Goal: Task Accomplishment & Management: Complete application form

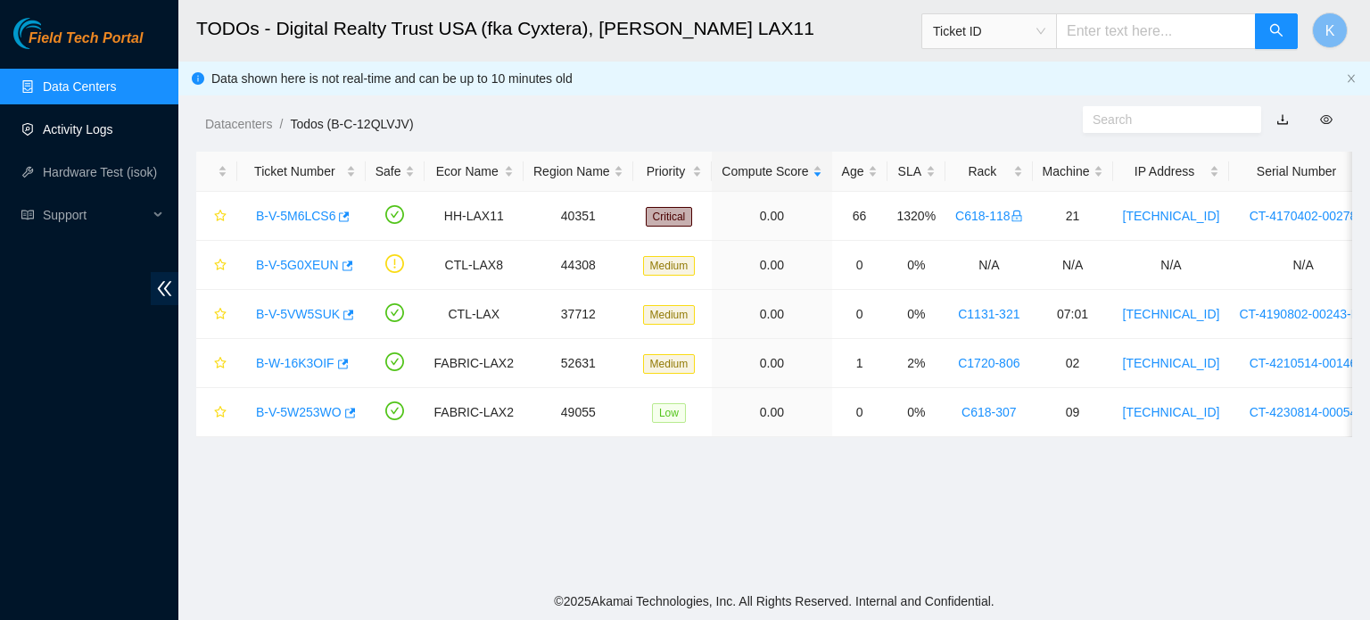
click at [65, 125] on link "Activity Logs" at bounding box center [78, 129] width 70 height 14
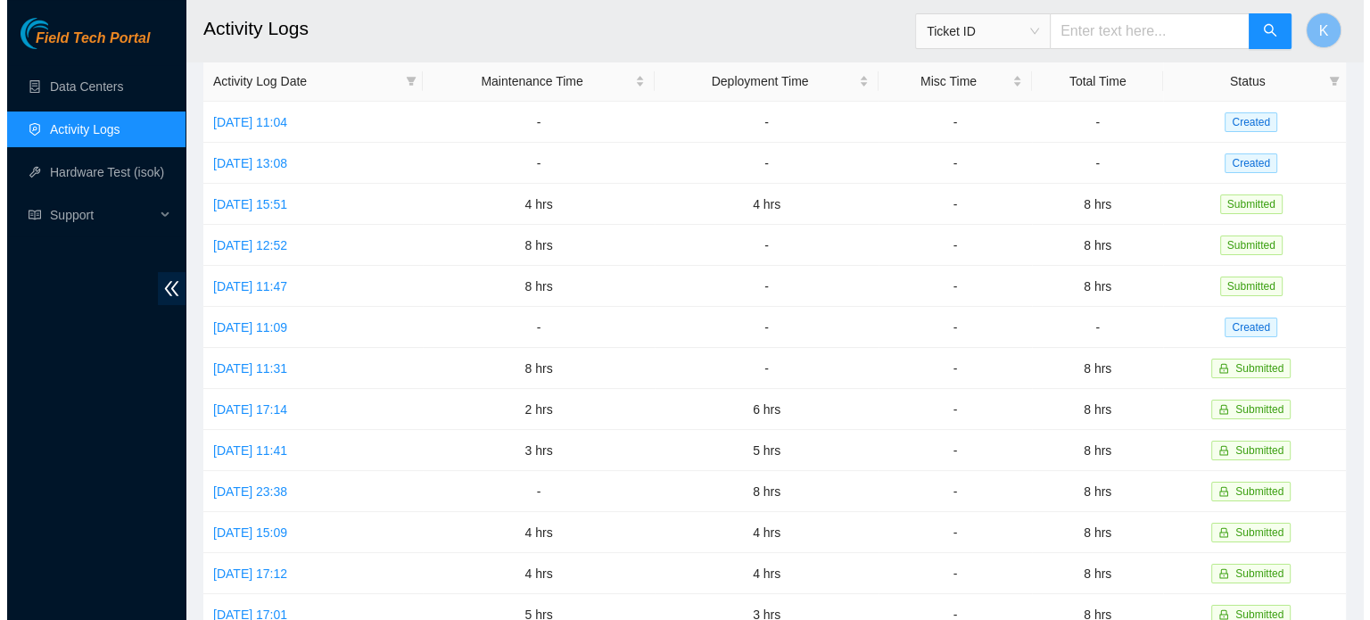
scroll to position [75, 0]
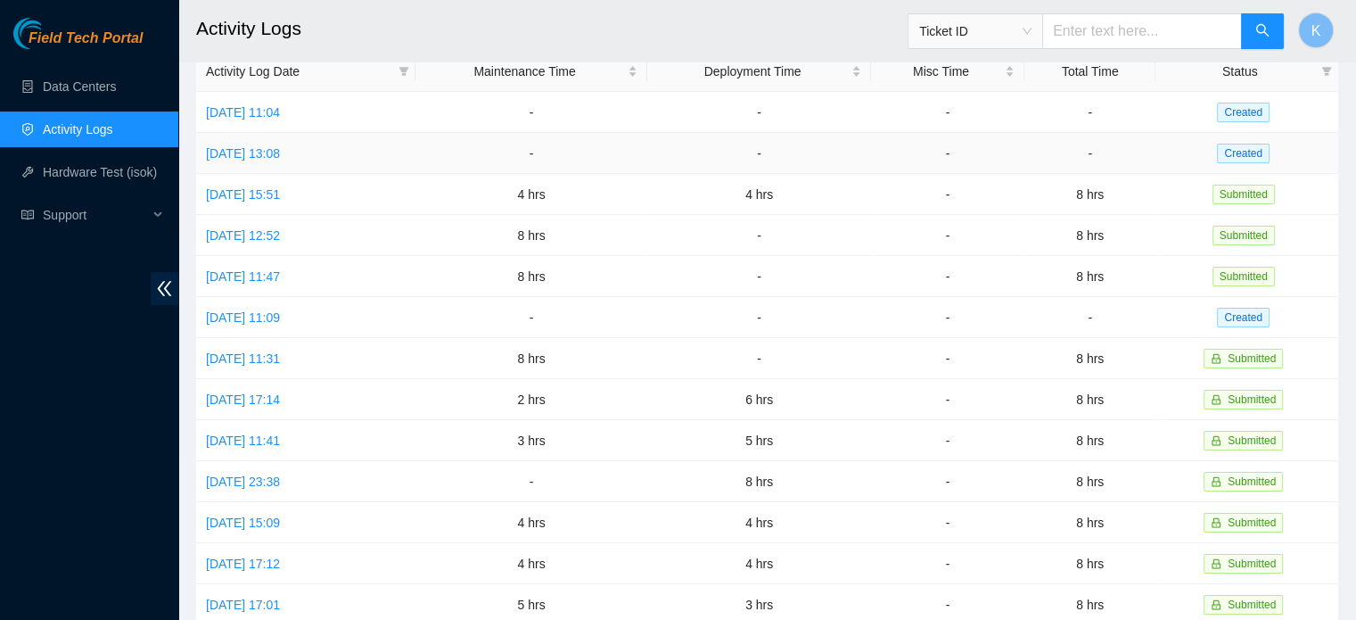
click at [259, 154] on link "[DATE] 13:08" at bounding box center [243, 153] width 74 height 14
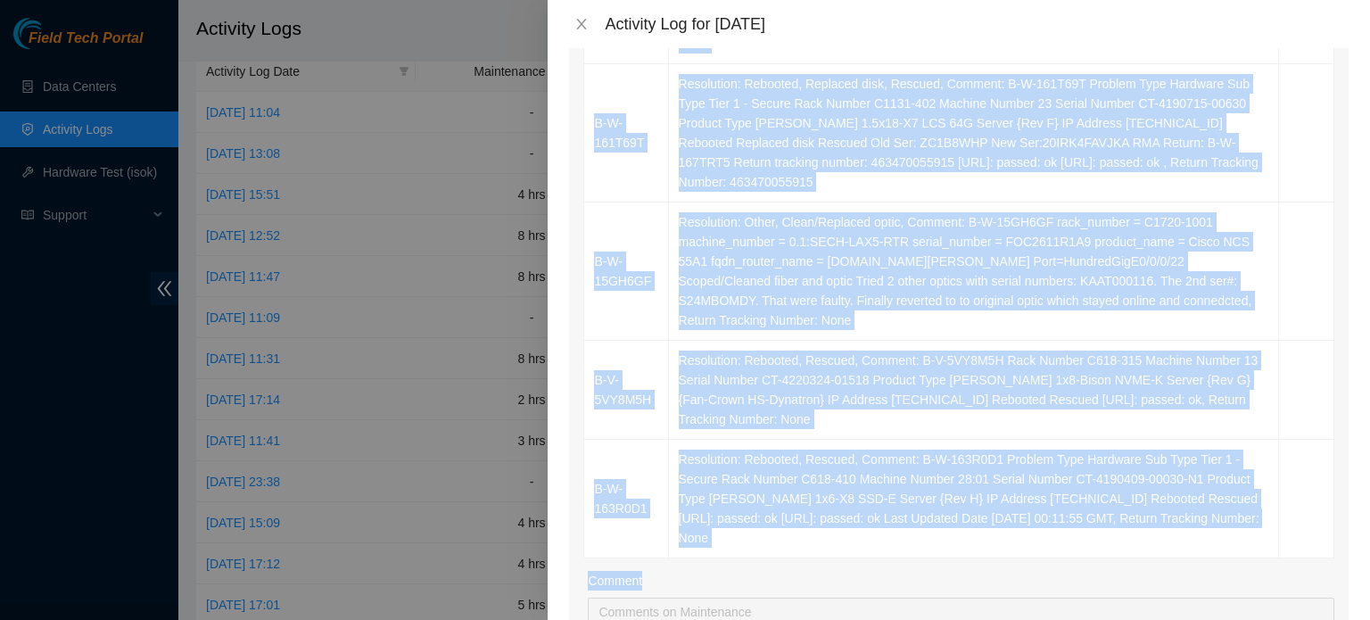
scroll to position [527, 0]
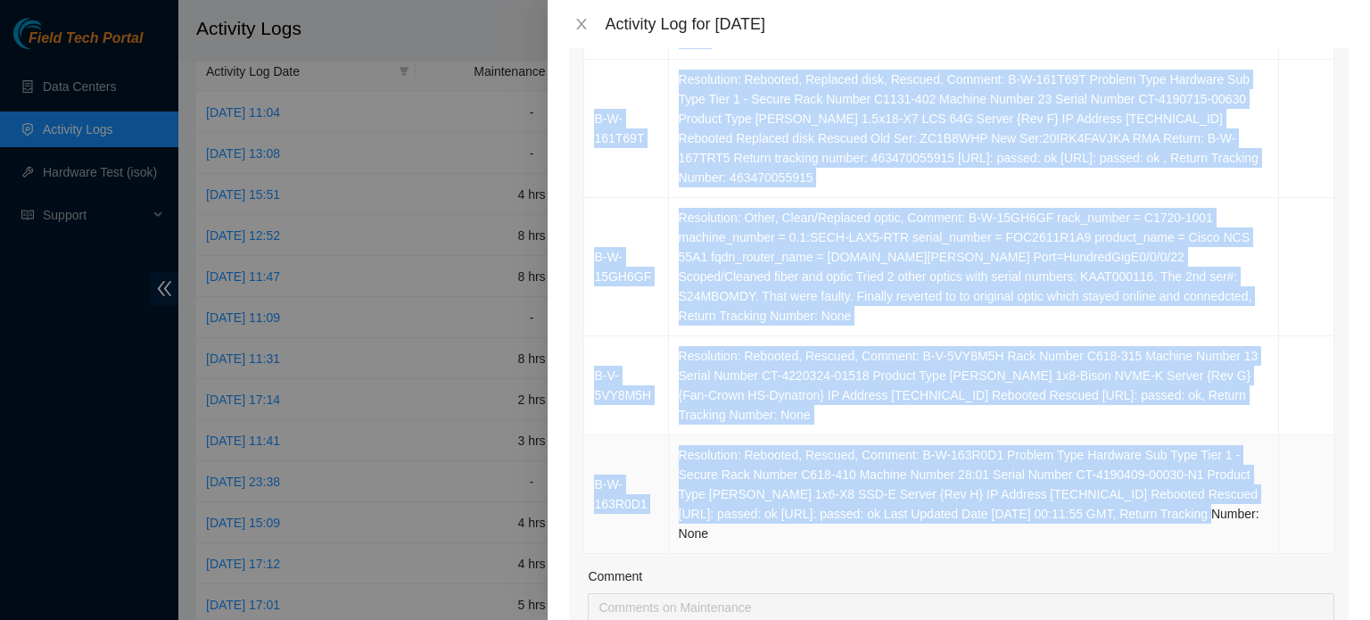
drag, startPoint x: 860, startPoint y: 95, endPoint x: 1159, endPoint y: 489, distance: 494.3
click at [1159, 489] on tbody "B-V-5VWQAY2 Resolution: Rebooted, Comment: B-V-5VWQAY2 Problem Type Hardware Ra…" at bounding box center [959, 208] width 750 height 692
copy tbody "B-V-5VWQAY2 Problem Type Hardware Rack Number C1720-1102 Machine Number 03:00 S…"
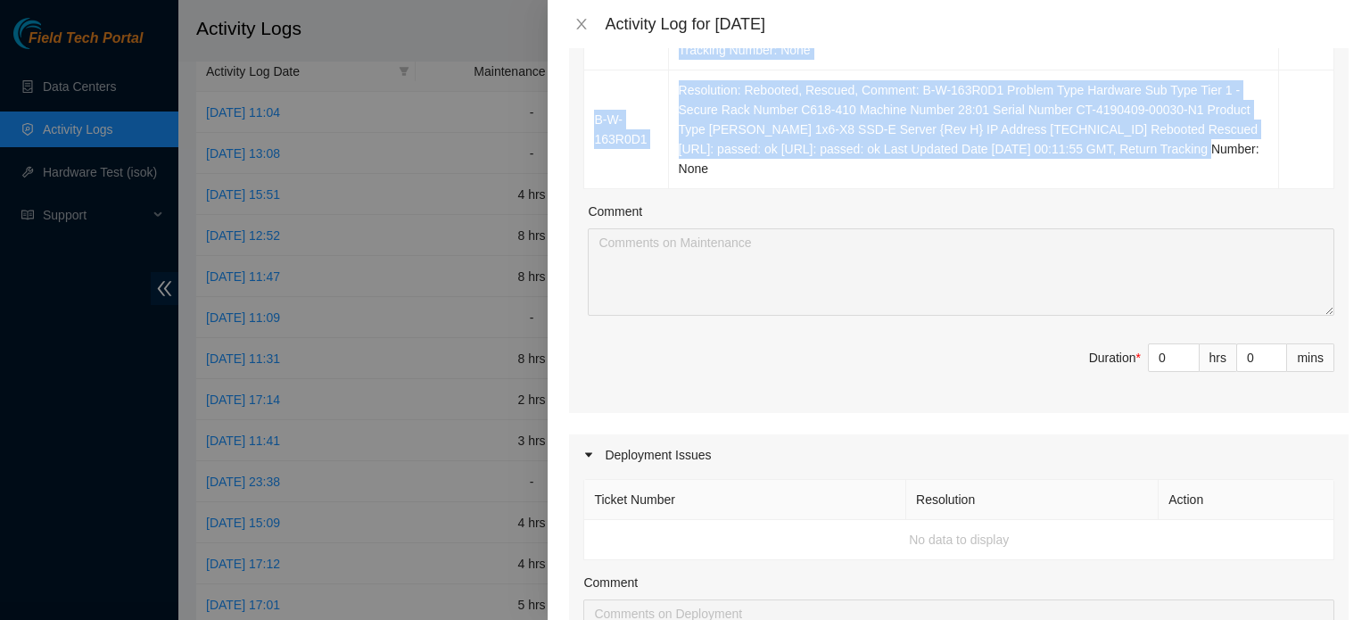
scroll to position [938, 0]
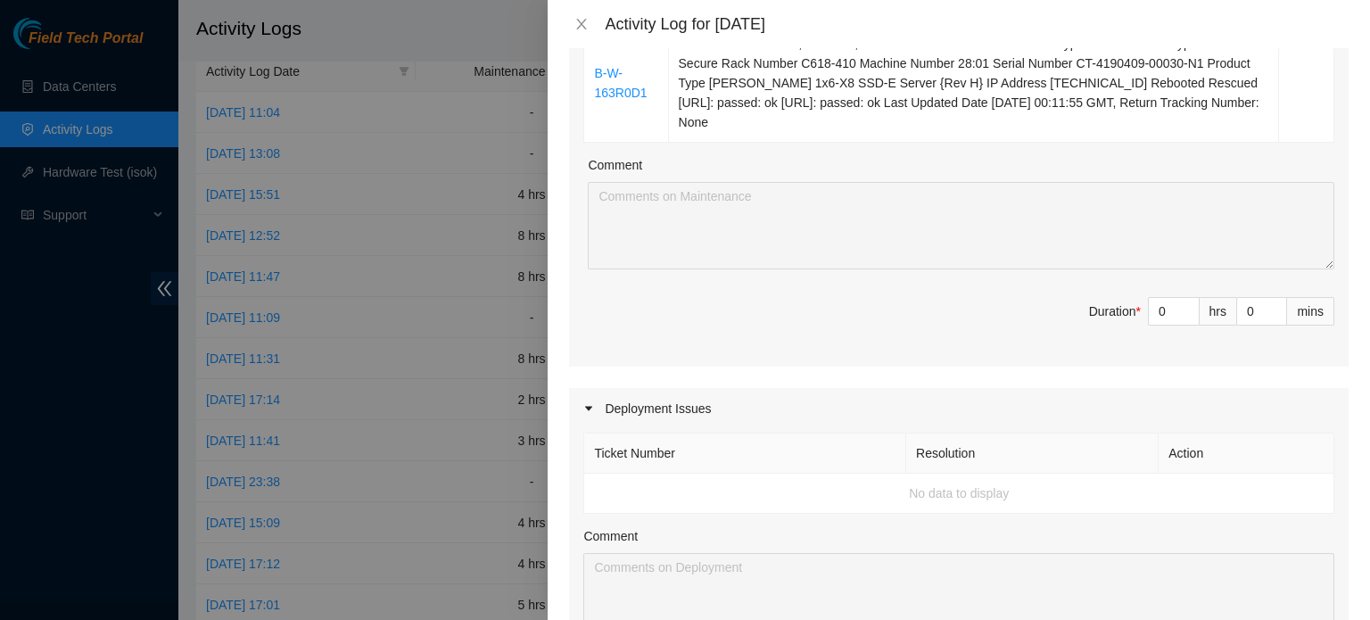
click at [1156, 298] on input "0" at bounding box center [1173, 311] width 50 height 27
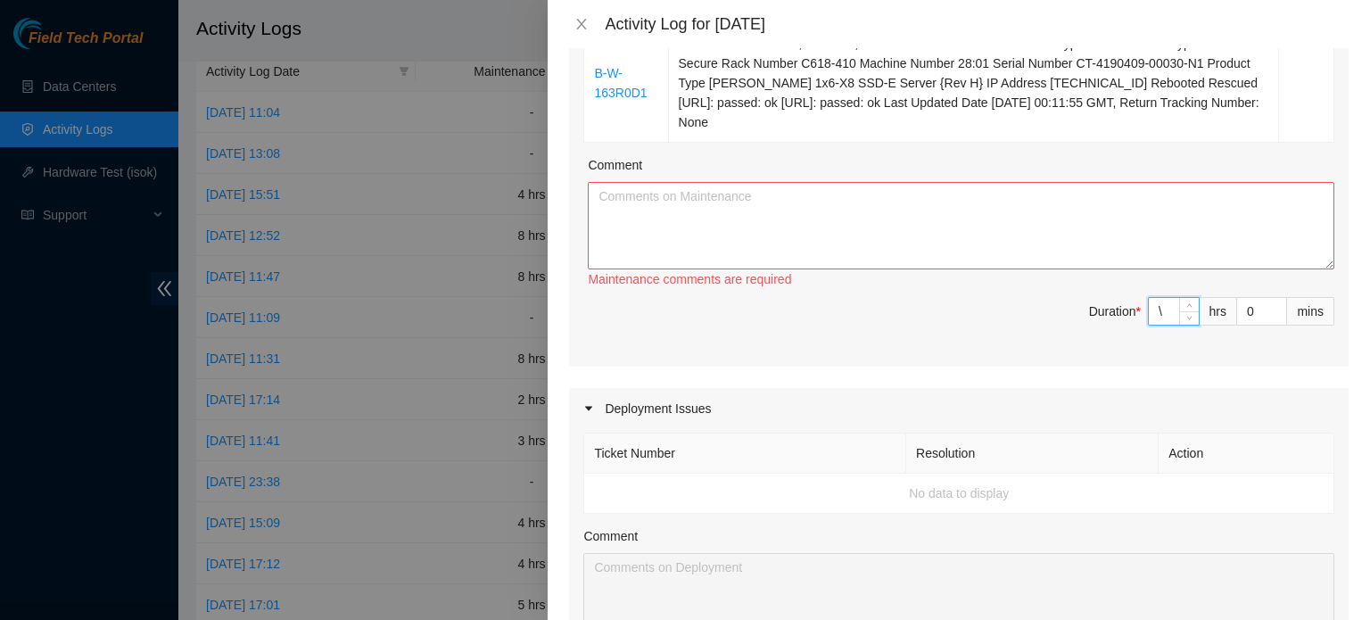
type input "\8"
type input "8"
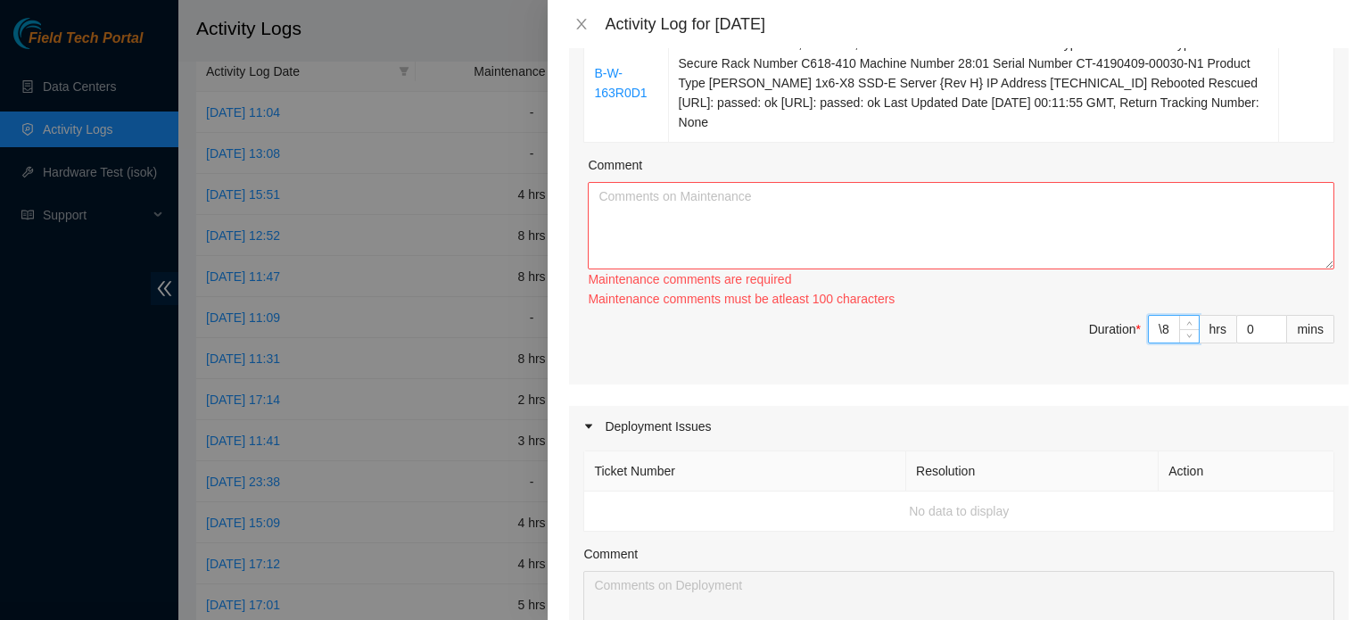
type input "\"
type input "0"
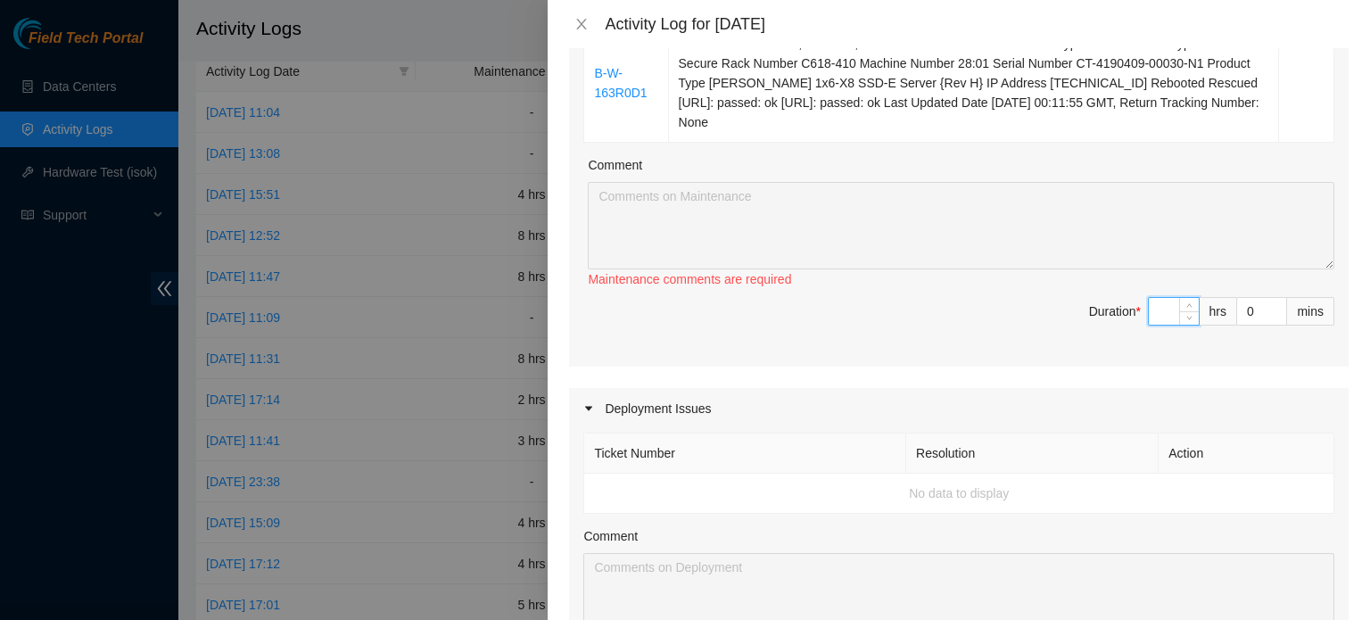
type input "8"
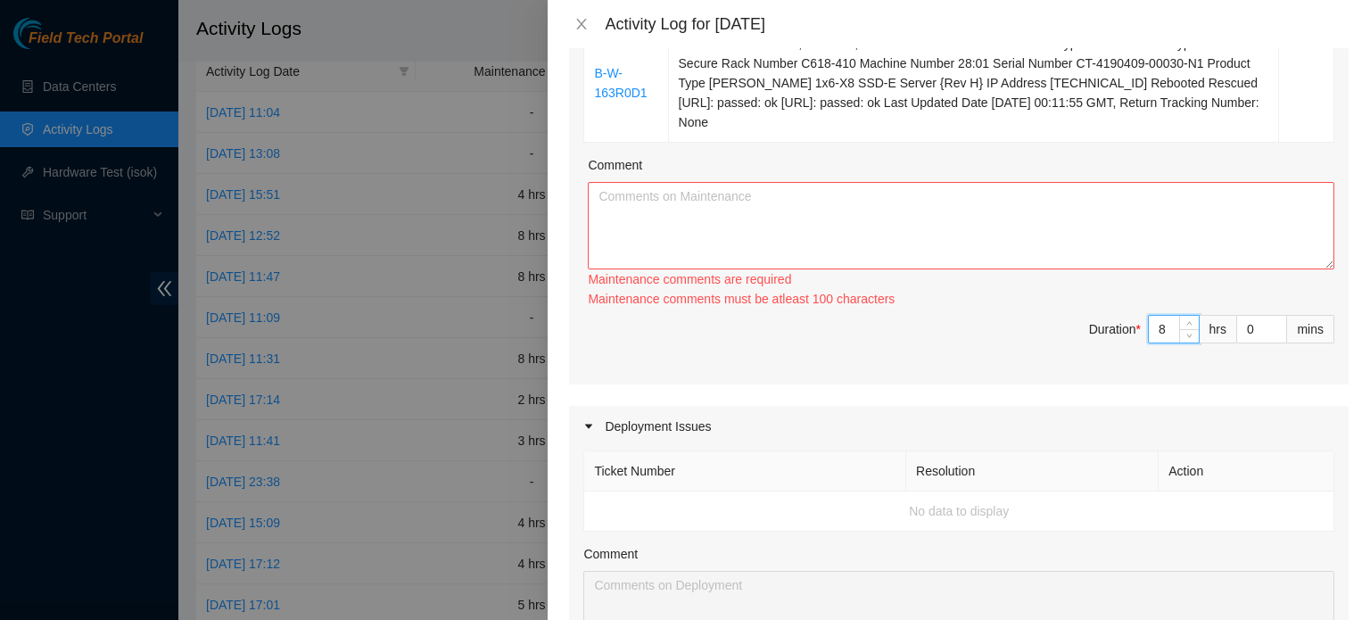
type input "8"
click at [1091, 210] on textarea "Comment" at bounding box center [961, 225] width 746 height 87
paste textarea "B-V-5VWQAY2 Problem Type Hardware Rack Number C1720-1102 Machine Number 03:00 S…"
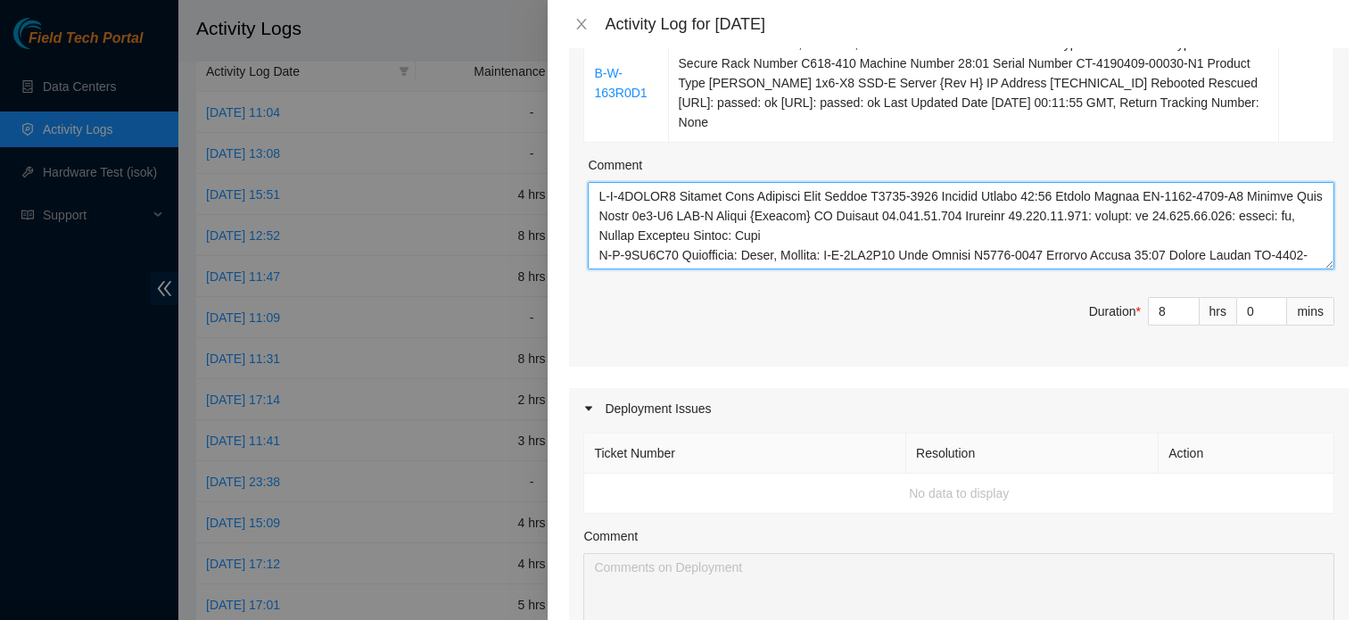
scroll to position [367, 0]
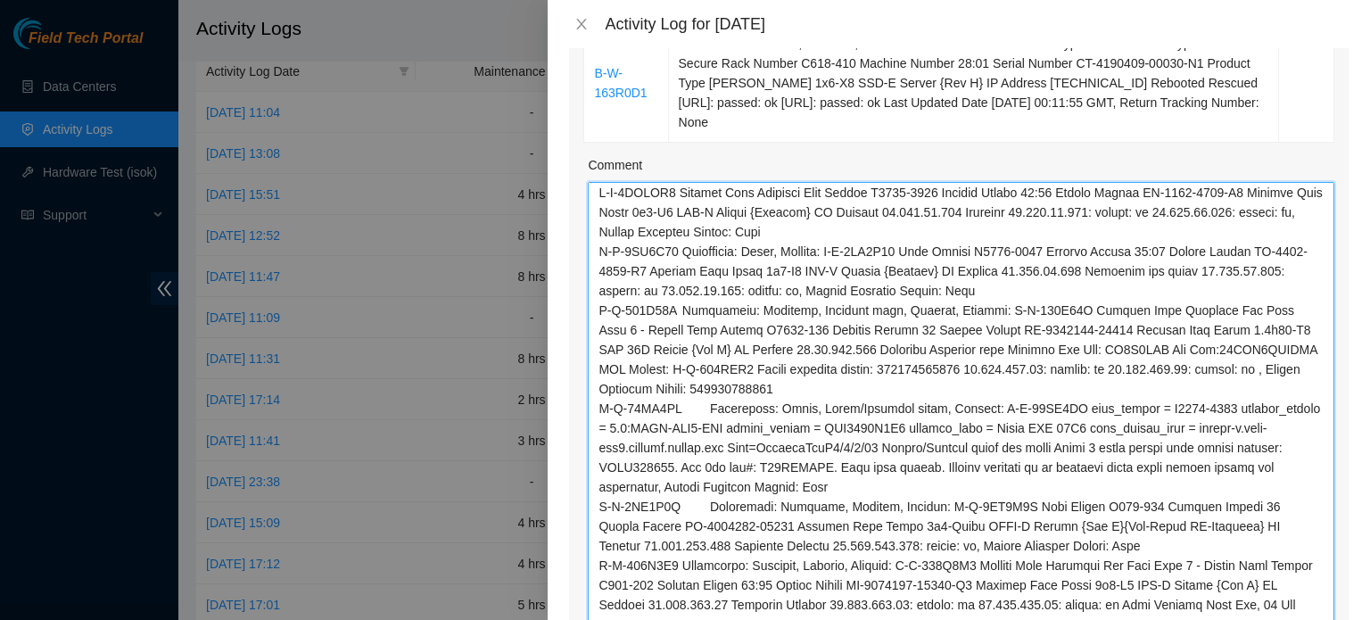
drag, startPoint x: 1317, startPoint y: 238, endPoint x: 1304, endPoint y: 607, distance: 369.4
click at [1304, 607] on textarea "Comment" at bounding box center [961, 410] width 746 height 456
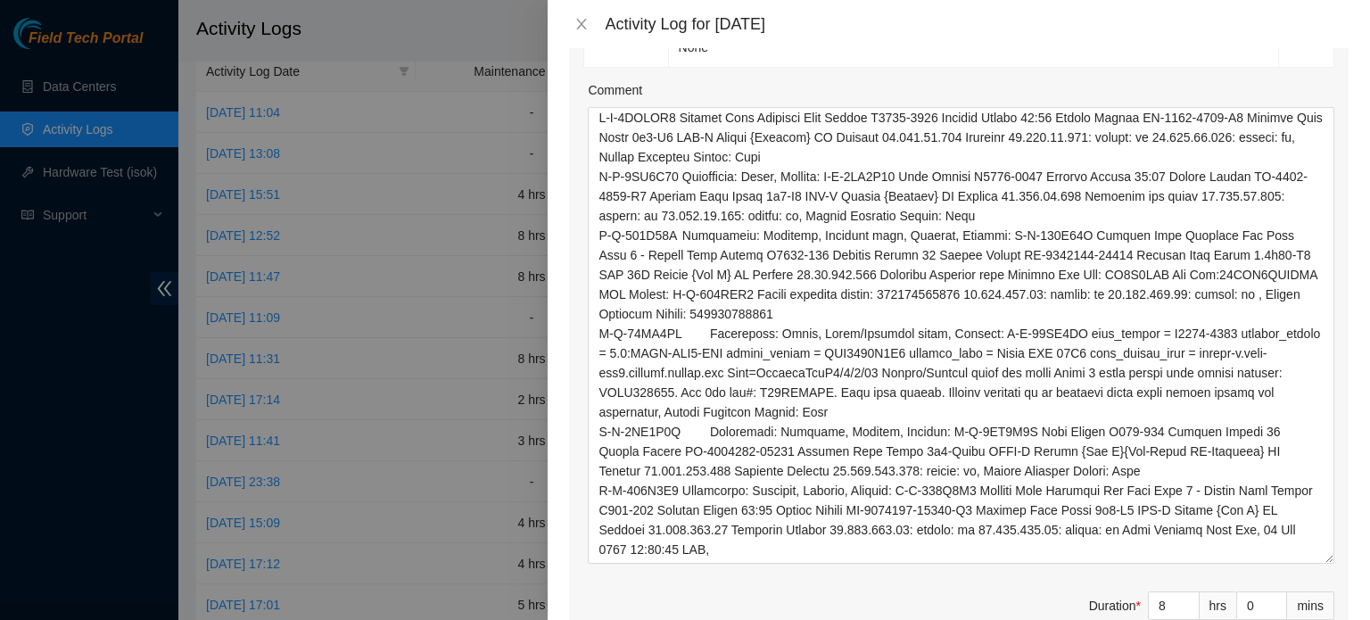
scroll to position [1042, 0]
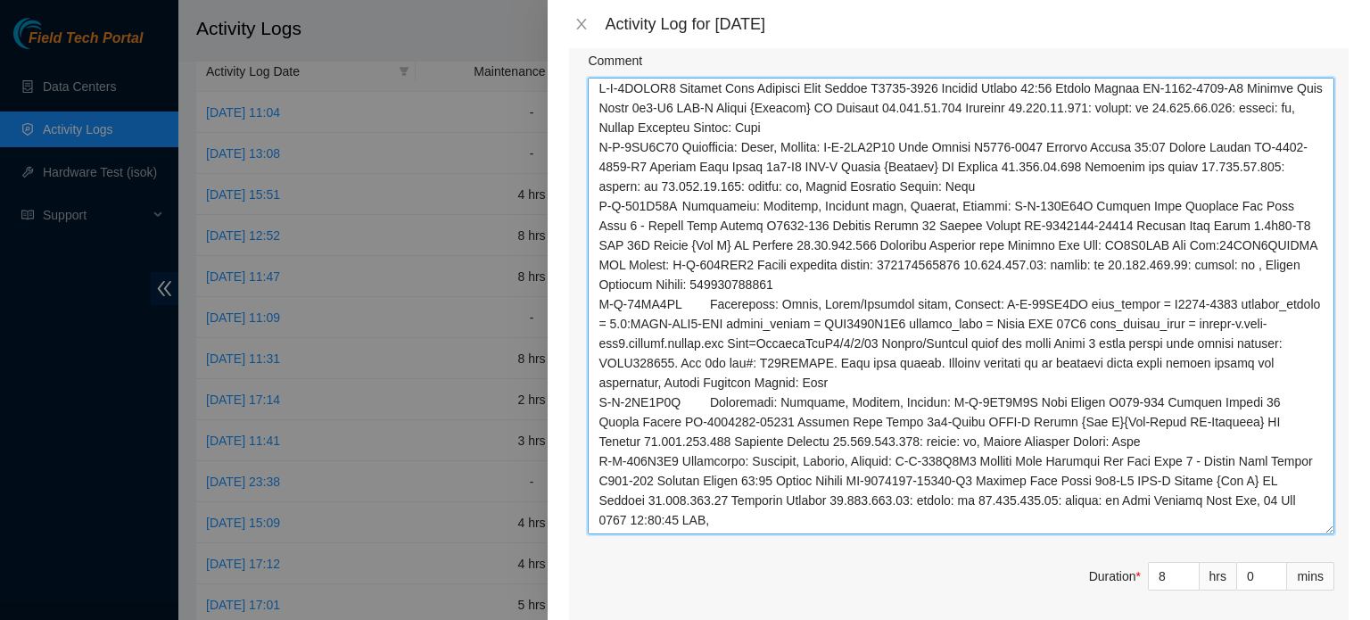
click at [597, 78] on textarea "Comment" at bounding box center [961, 306] width 746 height 457
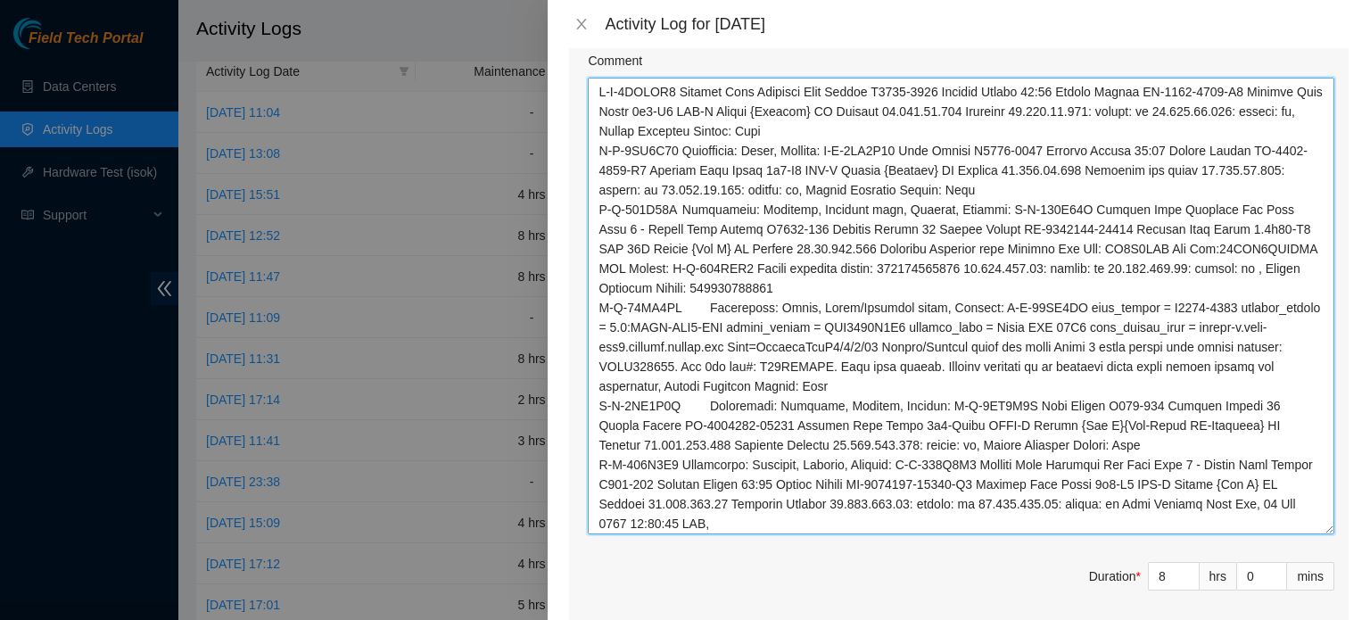
drag, startPoint x: 681, startPoint y: 68, endPoint x: 816, endPoint y: 76, distance: 134.9
click at [816, 78] on textarea "Comment" at bounding box center [961, 306] width 746 height 457
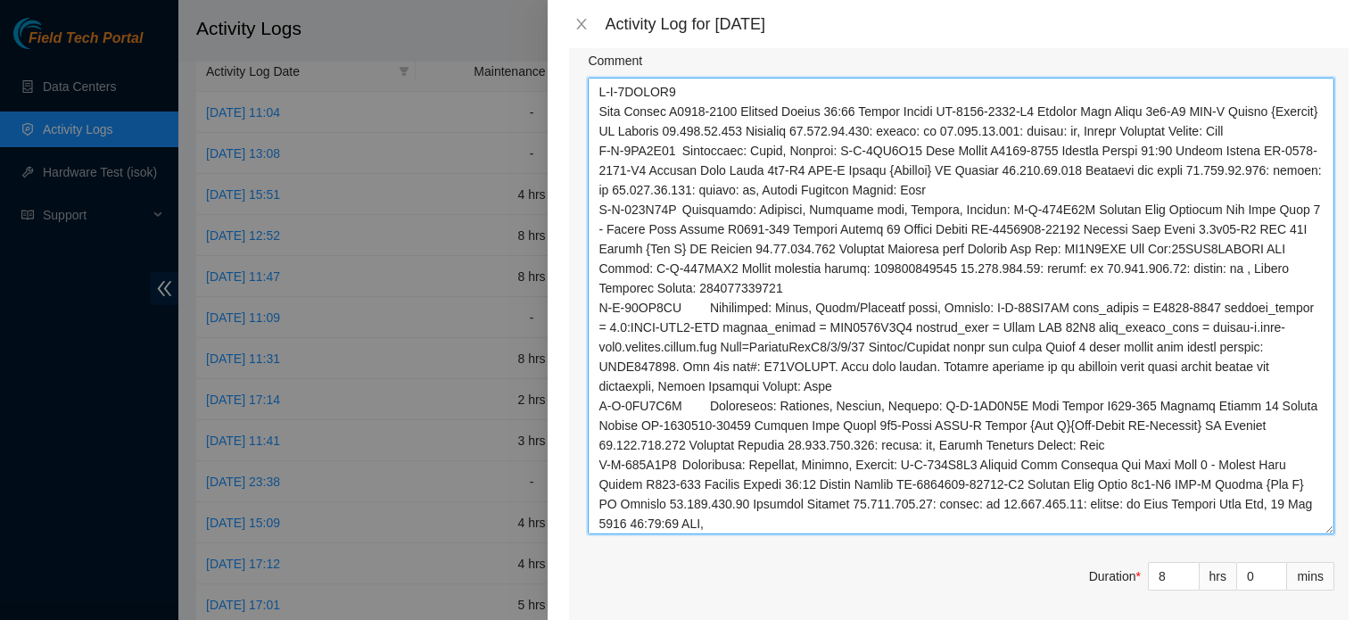
click at [879, 90] on textarea "Comment" at bounding box center [961, 306] width 746 height 457
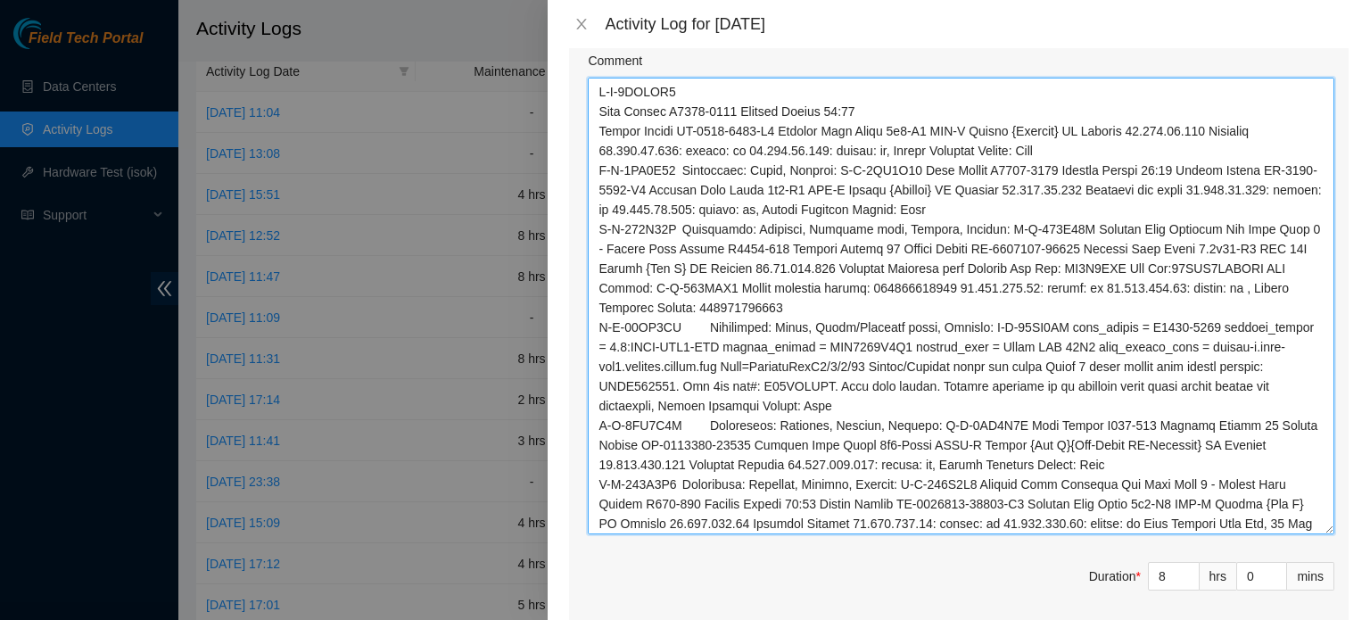
click at [745, 91] on textarea "Comment" at bounding box center [961, 306] width 746 height 457
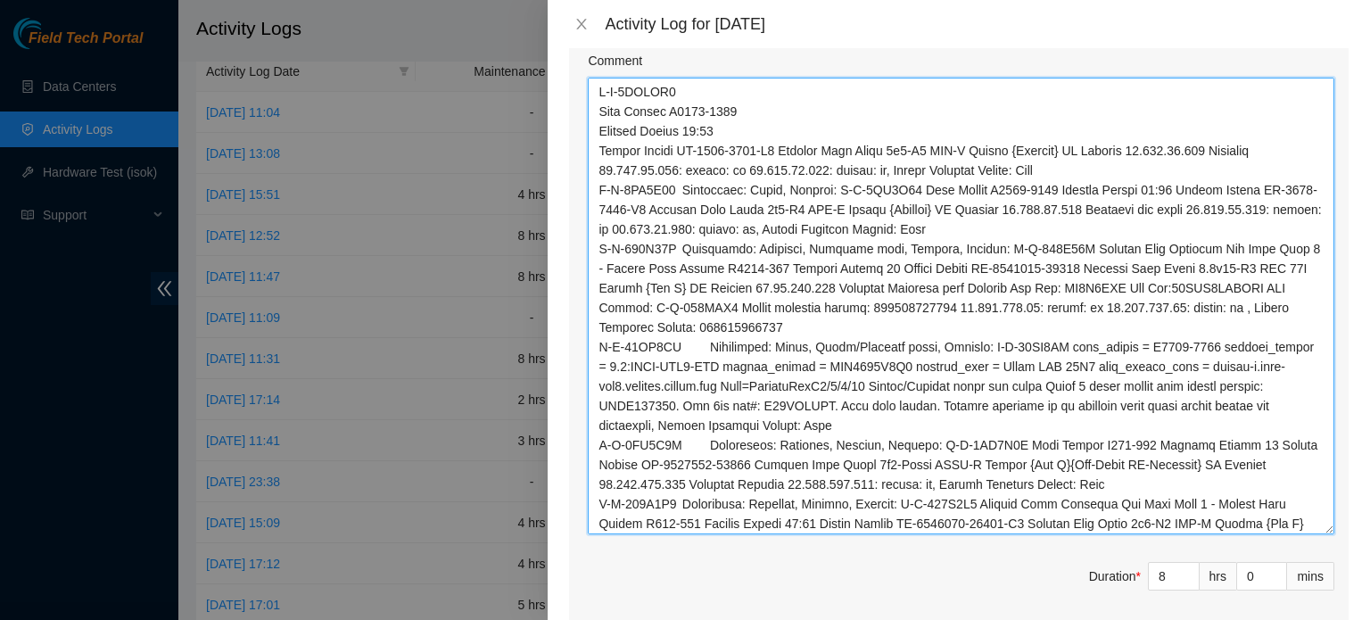
click at [1065, 129] on textarea "Comment" at bounding box center [961, 306] width 746 height 457
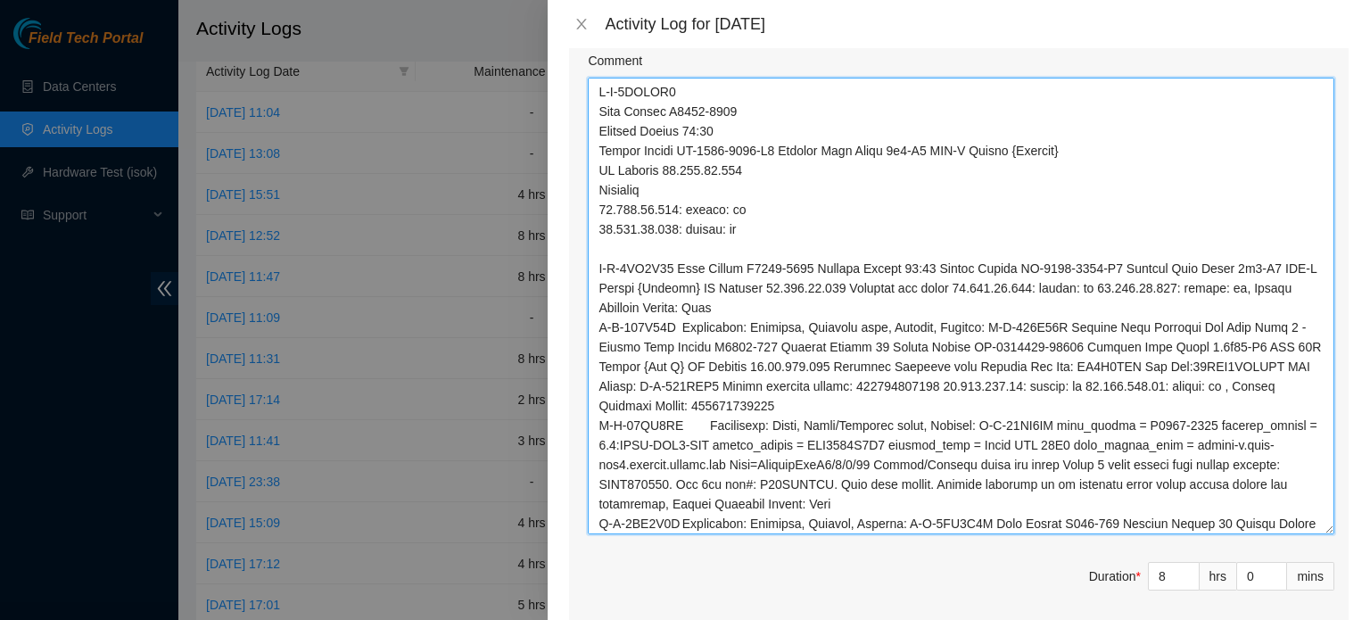
click at [678, 247] on textarea "Comment" at bounding box center [961, 306] width 746 height 457
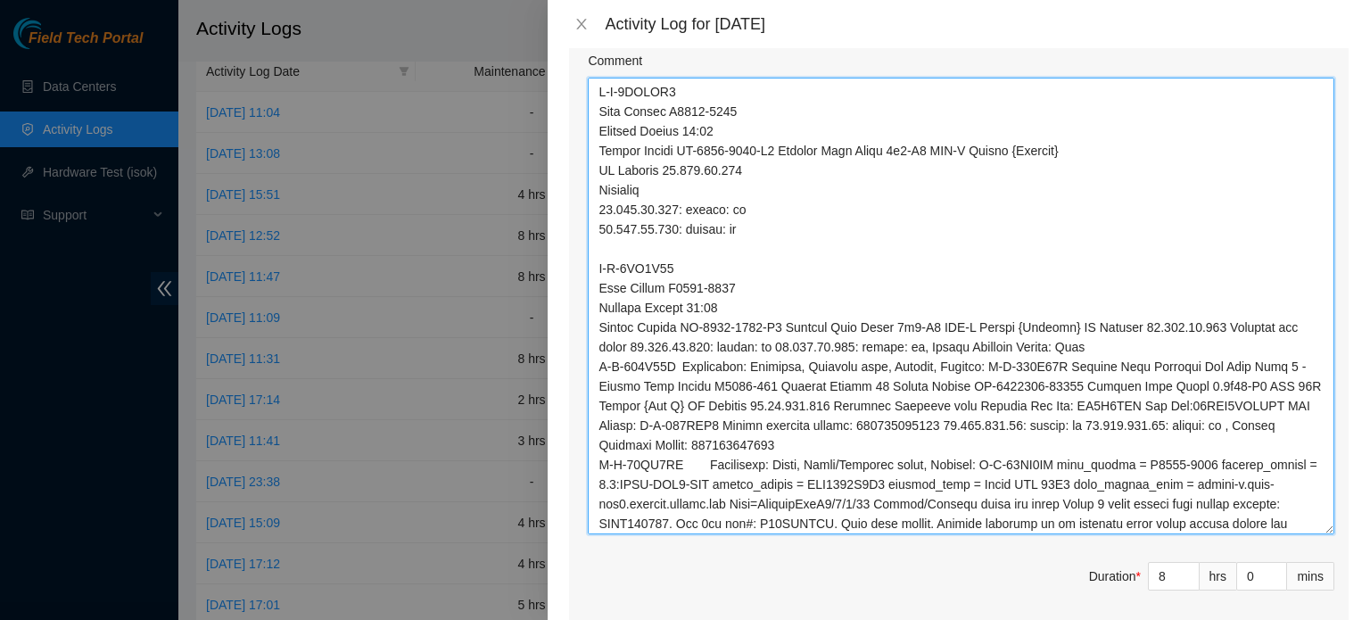
click at [1063, 304] on textarea "Comment" at bounding box center [961, 306] width 746 height 457
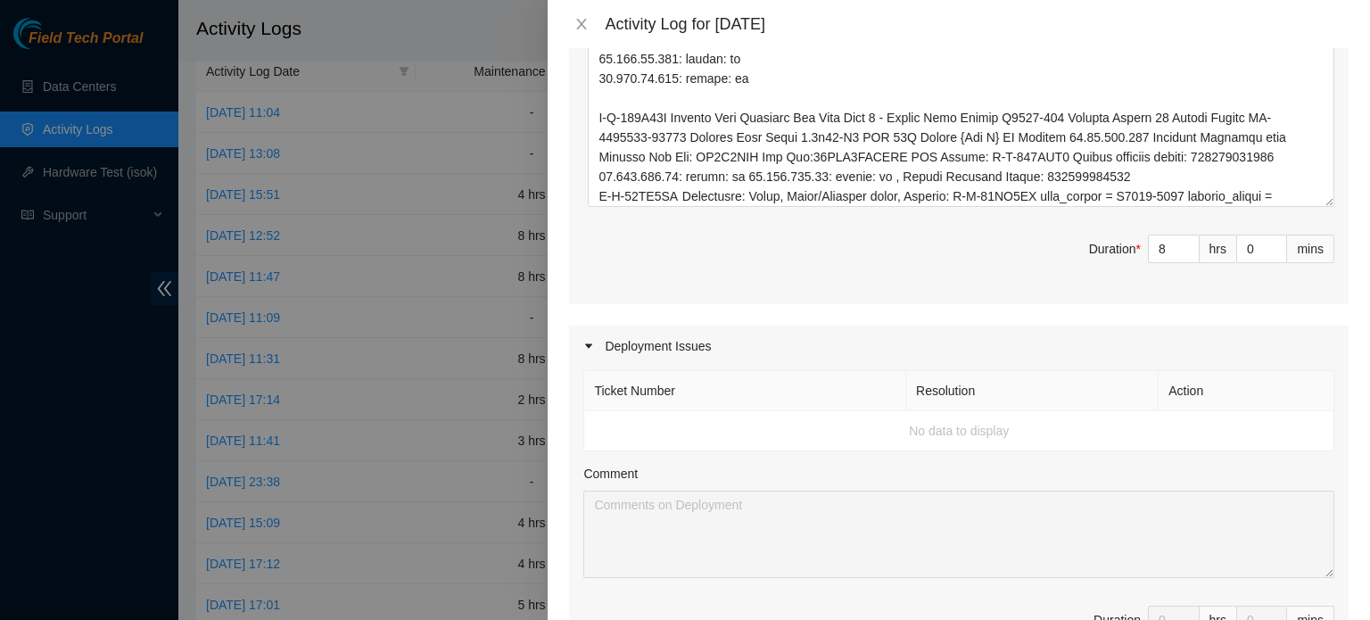
scroll to position [1379, 0]
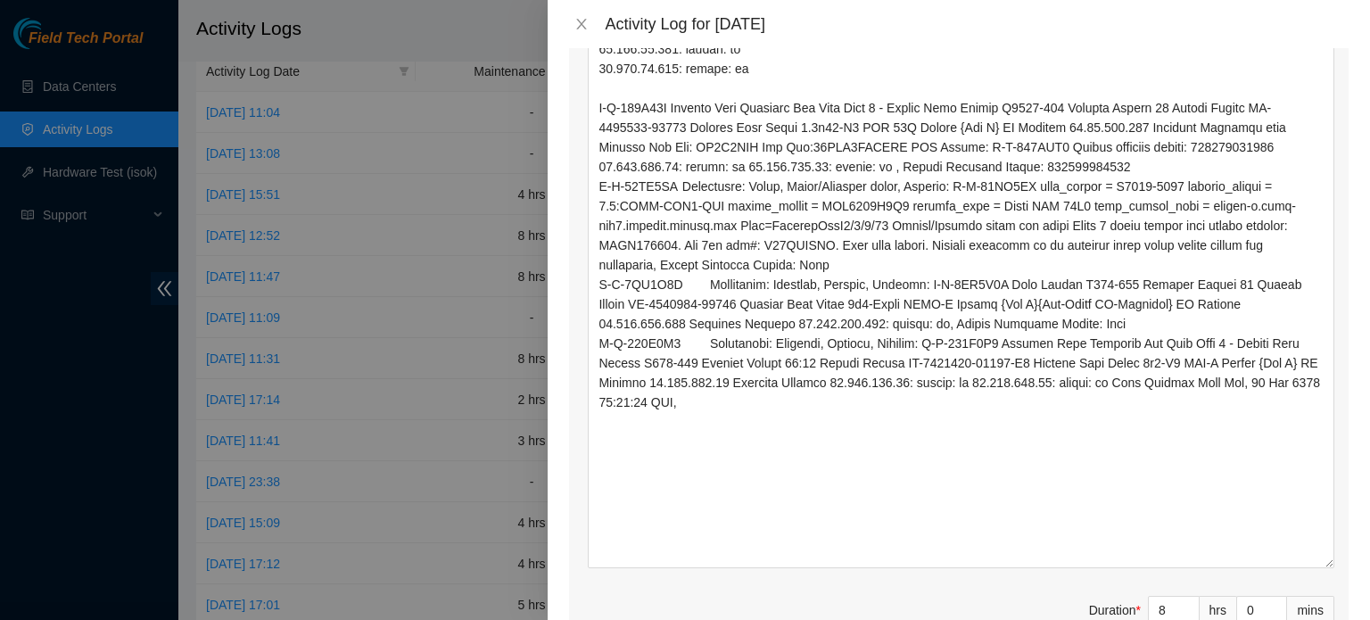
drag, startPoint x: 1319, startPoint y: 169, endPoint x: 1322, endPoint y: 541, distance: 371.8
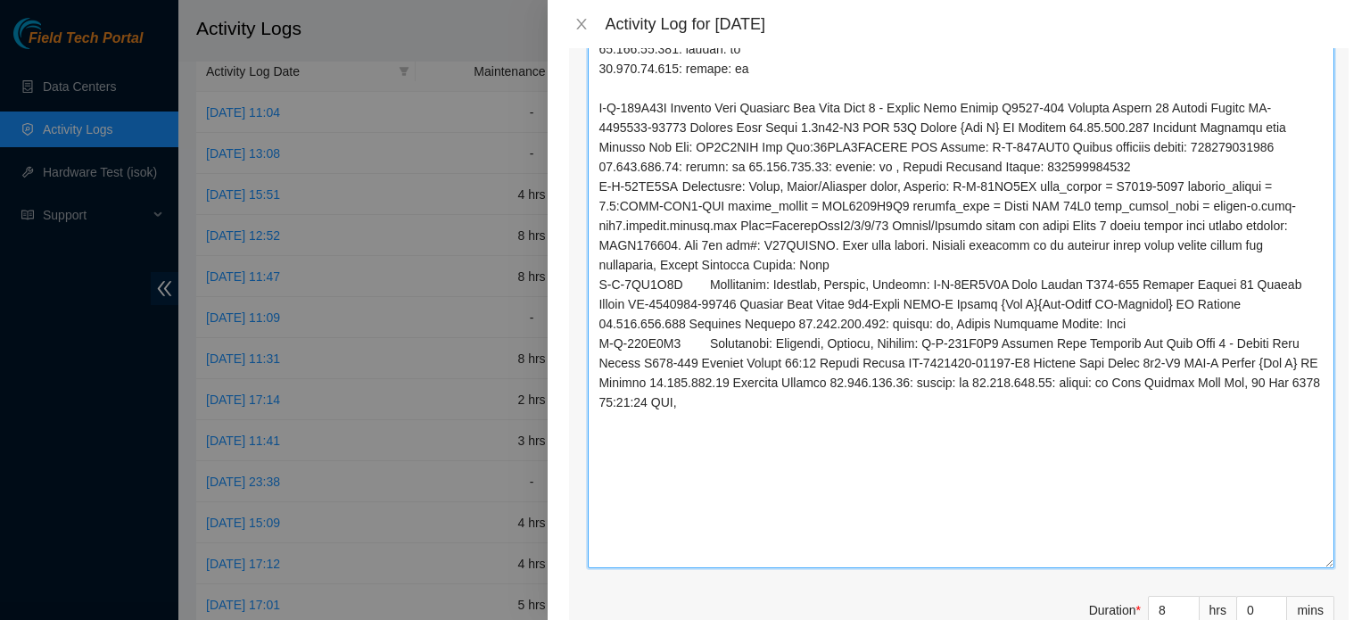
drag, startPoint x: 675, startPoint y: 87, endPoint x: 950, endPoint y: 91, distance: 274.6
click at [950, 91] on textarea "Comment" at bounding box center [961, 154] width 746 height 827
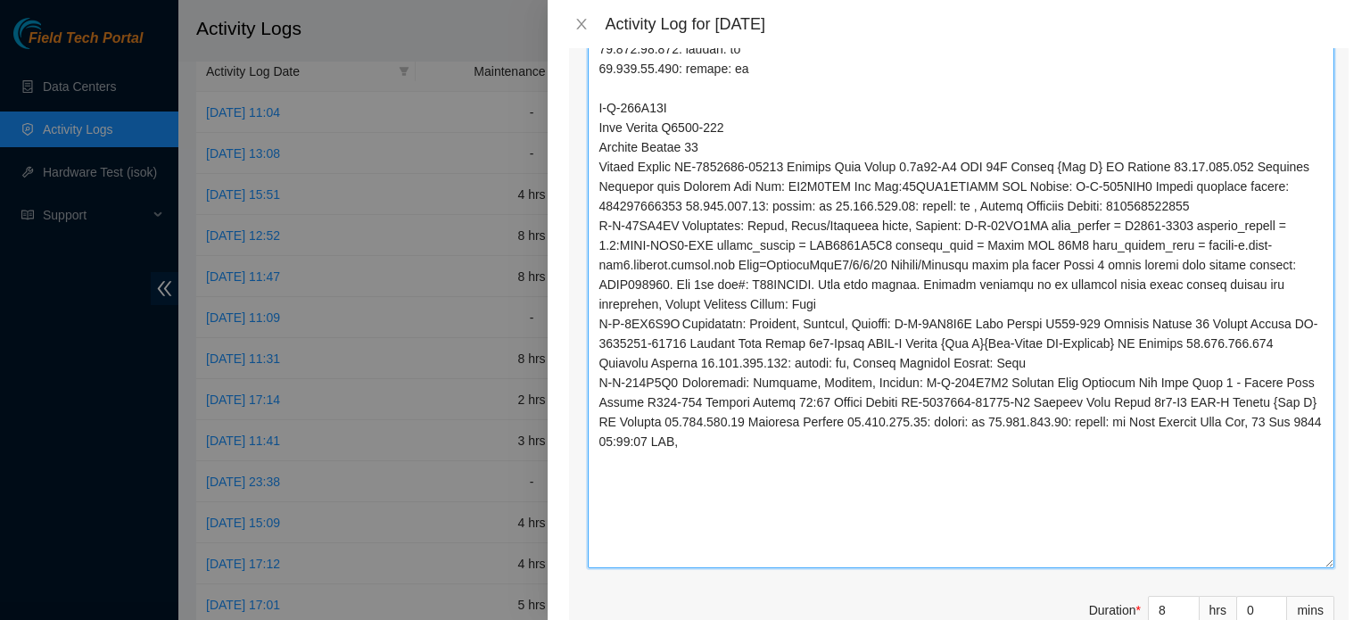
click at [1078, 145] on textarea "Comment" at bounding box center [961, 154] width 746 height 827
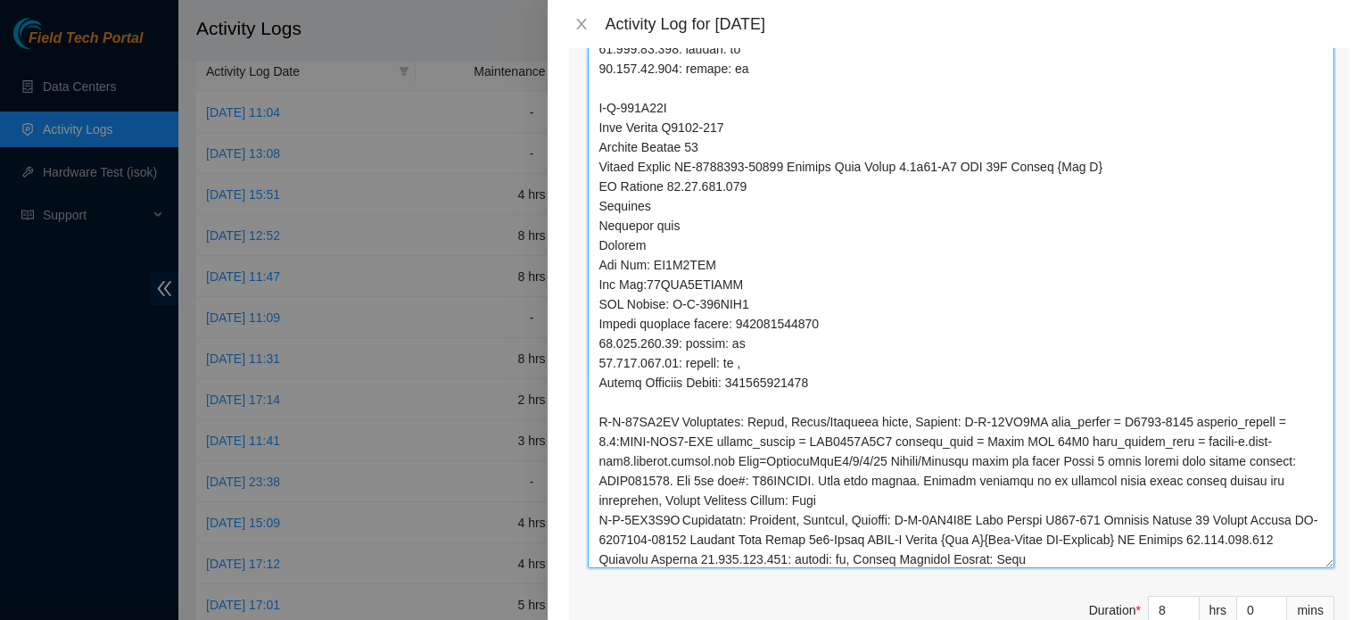
drag, startPoint x: 598, startPoint y: 399, endPoint x: 991, endPoint y: 400, distance: 393.2
click at [991, 400] on textarea "Comment" at bounding box center [961, 154] width 746 height 827
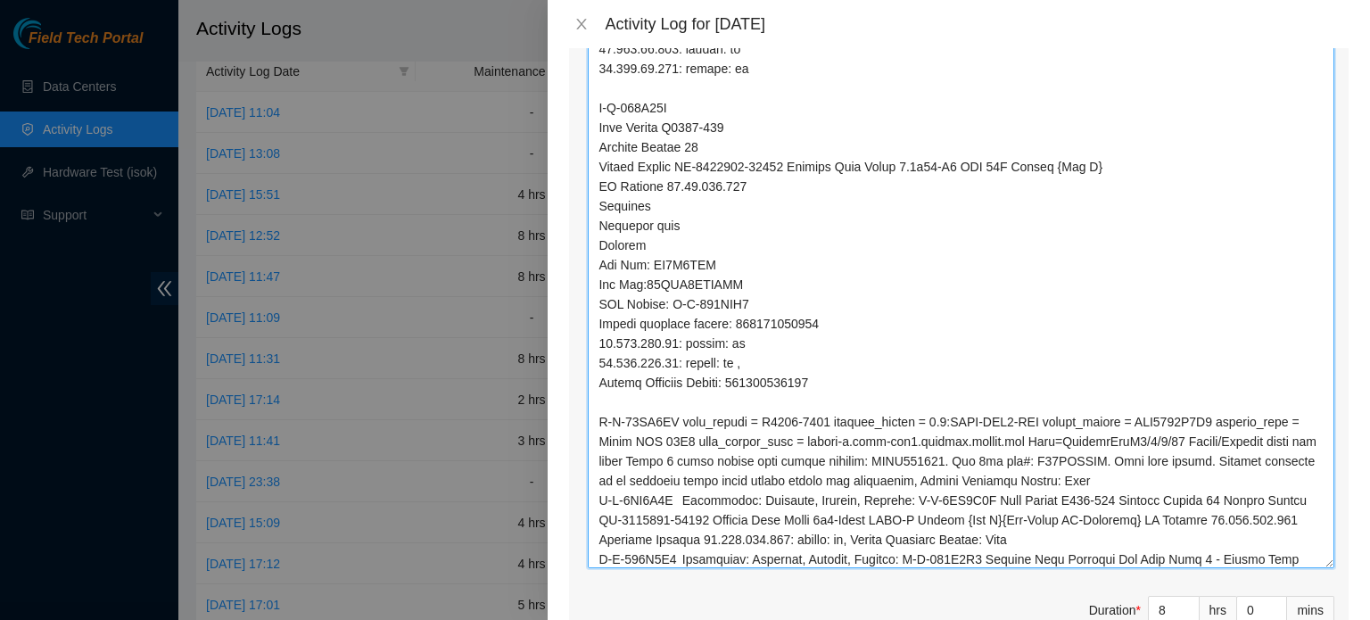
click at [682, 402] on textarea "Comment" at bounding box center [961, 154] width 746 height 827
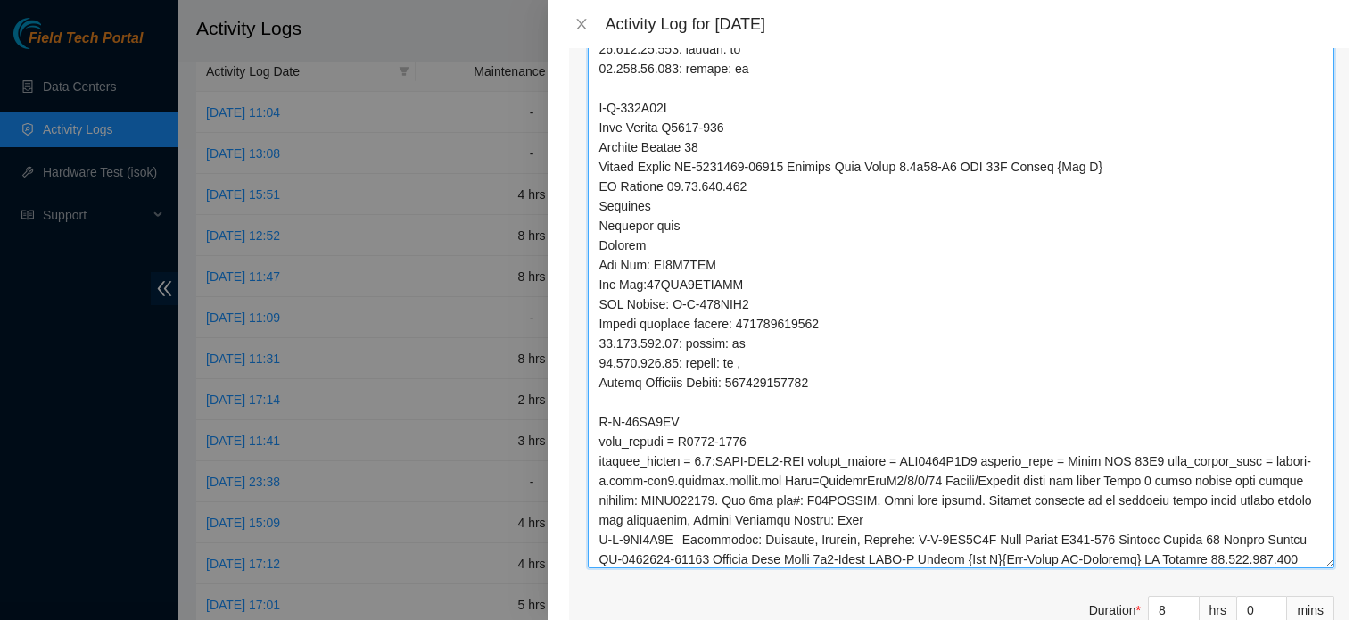
click at [974, 457] on textarea "Comment" at bounding box center [961, 154] width 746 height 827
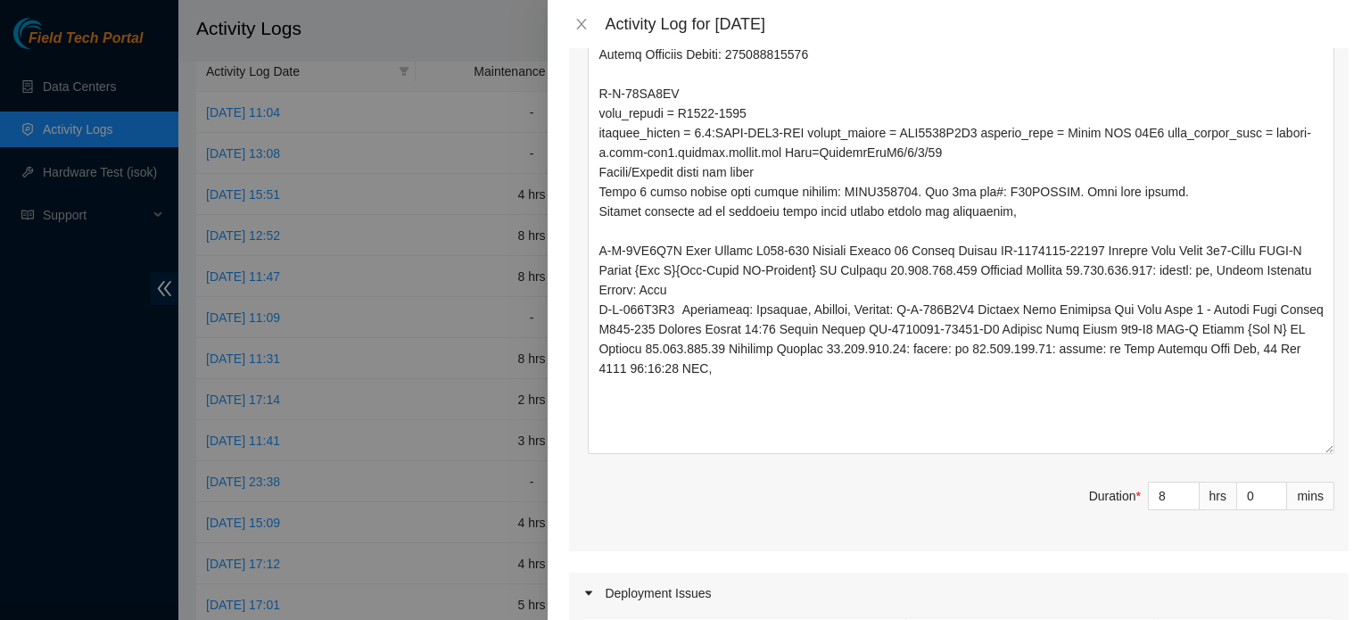
scroll to position [0, 0]
drag, startPoint x: 1315, startPoint y: 212, endPoint x: 1353, endPoint y: 552, distance: 341.9
click at [1353, 552] on div "Note: This activity log is for informational purposes only. You will not be pai…" at bounding box center [958, 334] width 822 height 572
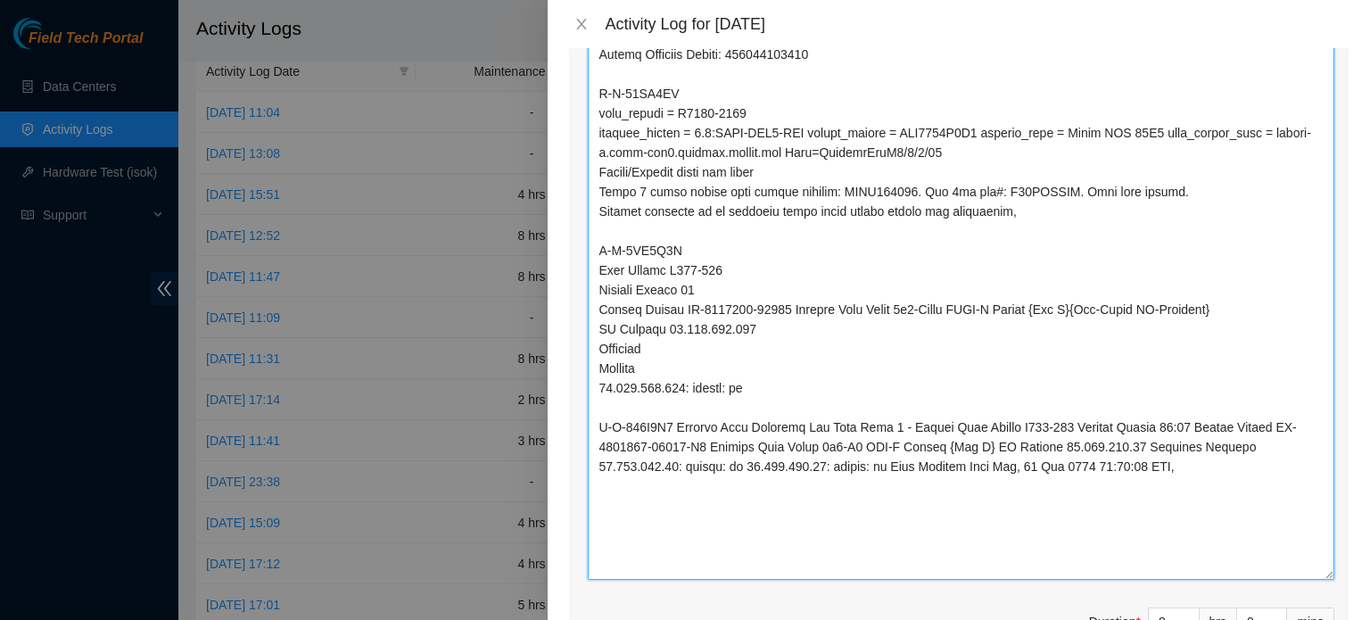
drag, startPoint x: 679, startPoint y: 408, endPoint x: 954, endPoint y: 405, distance: 275.5
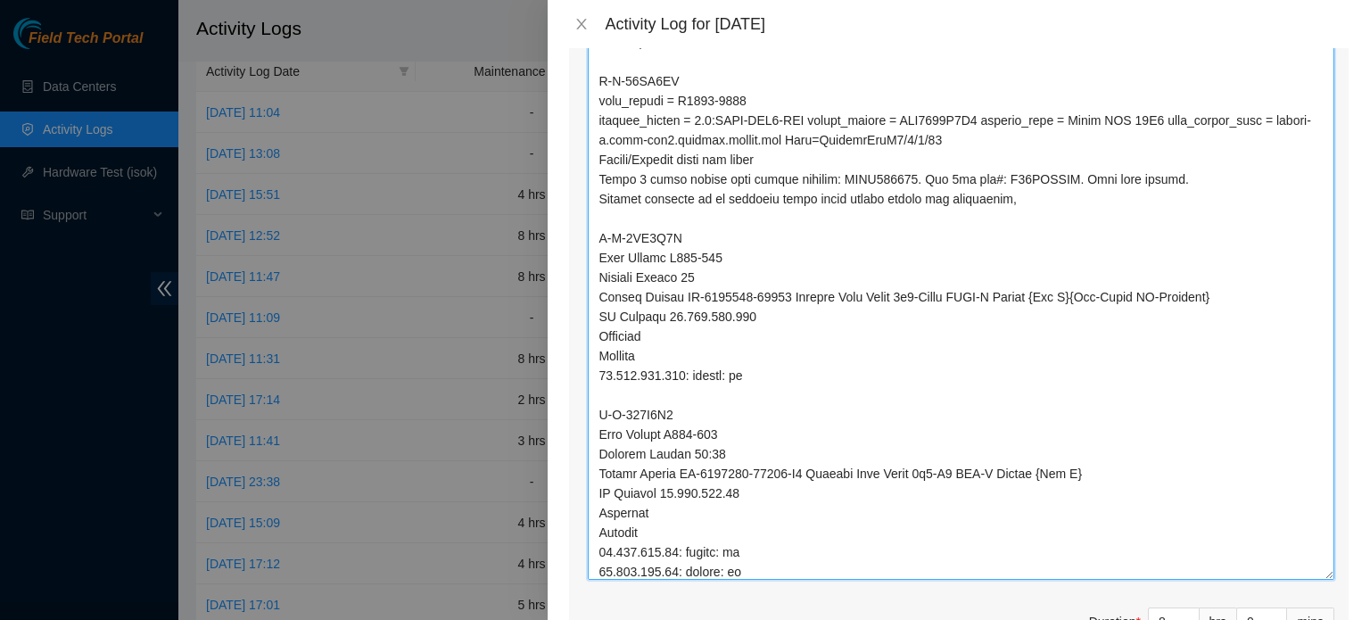
scroll to position [32, 0]
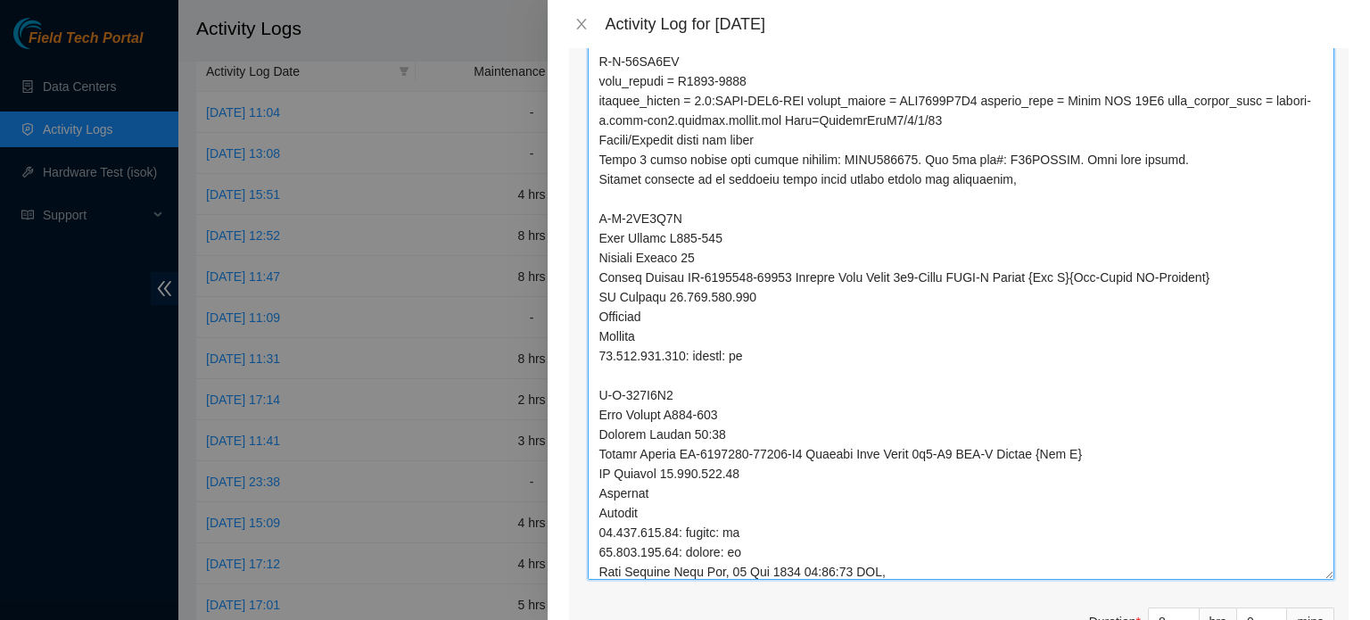
type textarea "B-V-5VWQAY2 Rack Number C1720-1102 Machine Number 03:00 Serial Number MX-1933-0…"
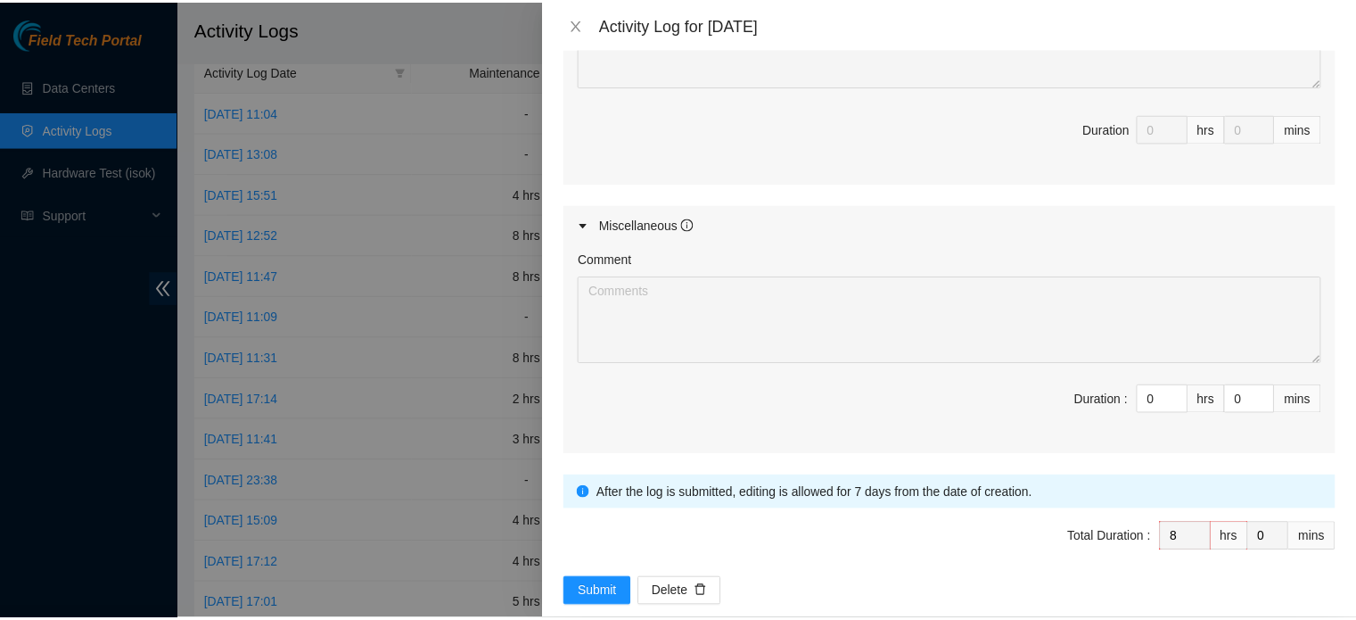
scroll to position [2575, 0]
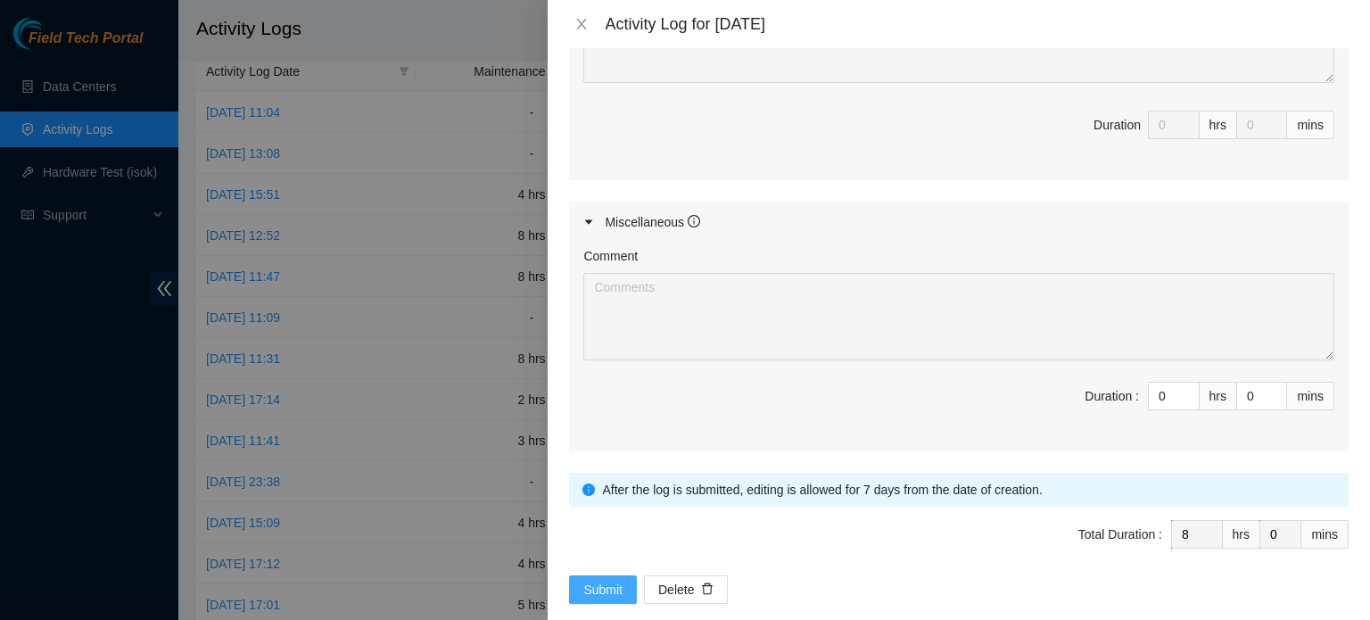
click at [592, 580] on span "Submit" at bounding box center [602, 590] width 39 height 20
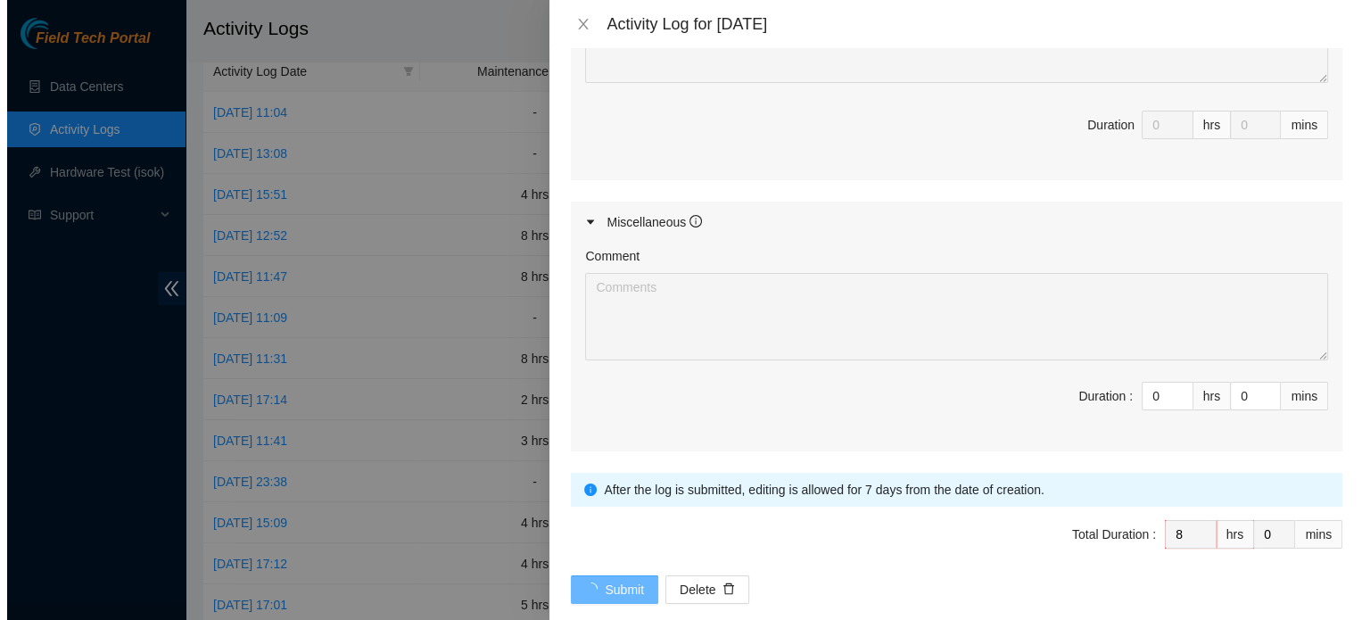
scroll to position [0, 0]
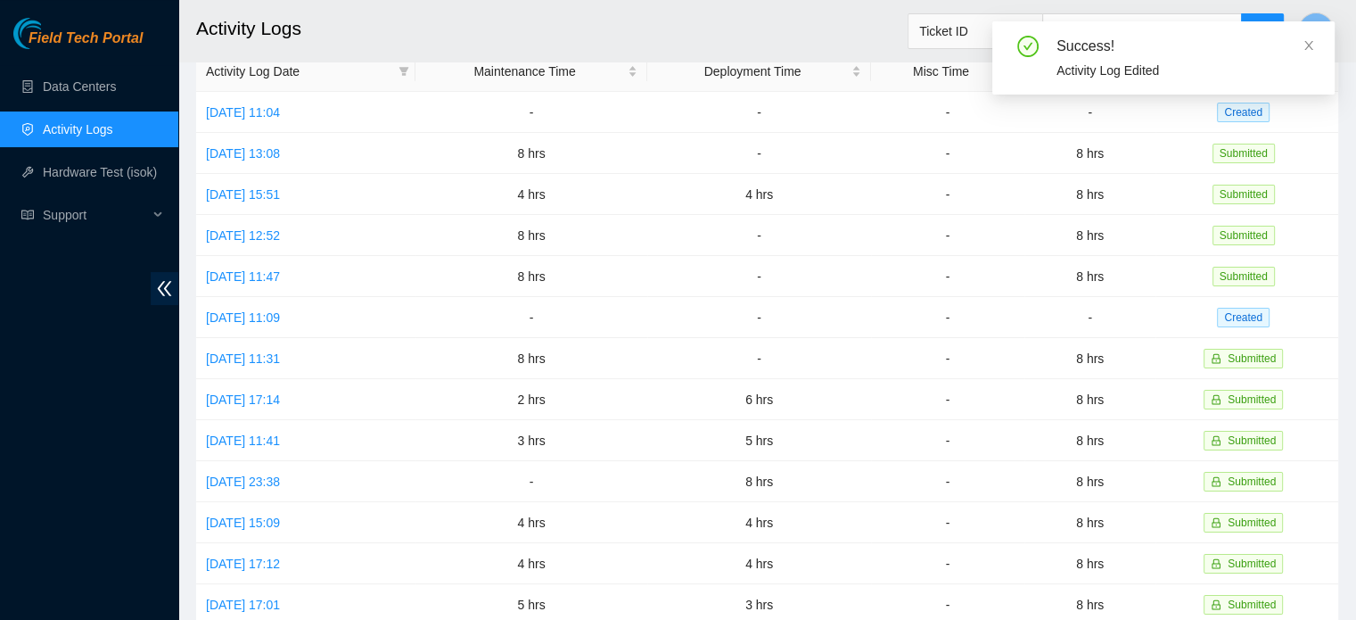
click at [1308, 45] on icon "close" at bounding box center [1308, 45] width 9 height 9
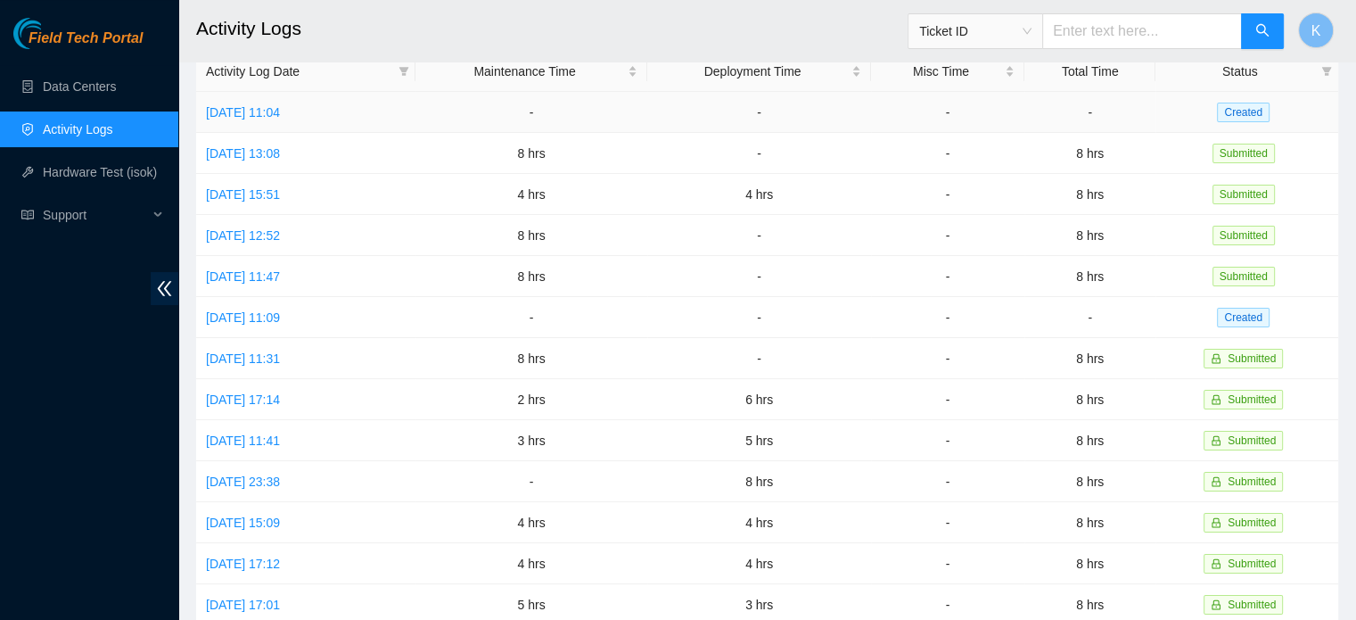
click at [271, 111] on link "[DATE] 11:04" at bounding box center [243, 112] width 74 height 14
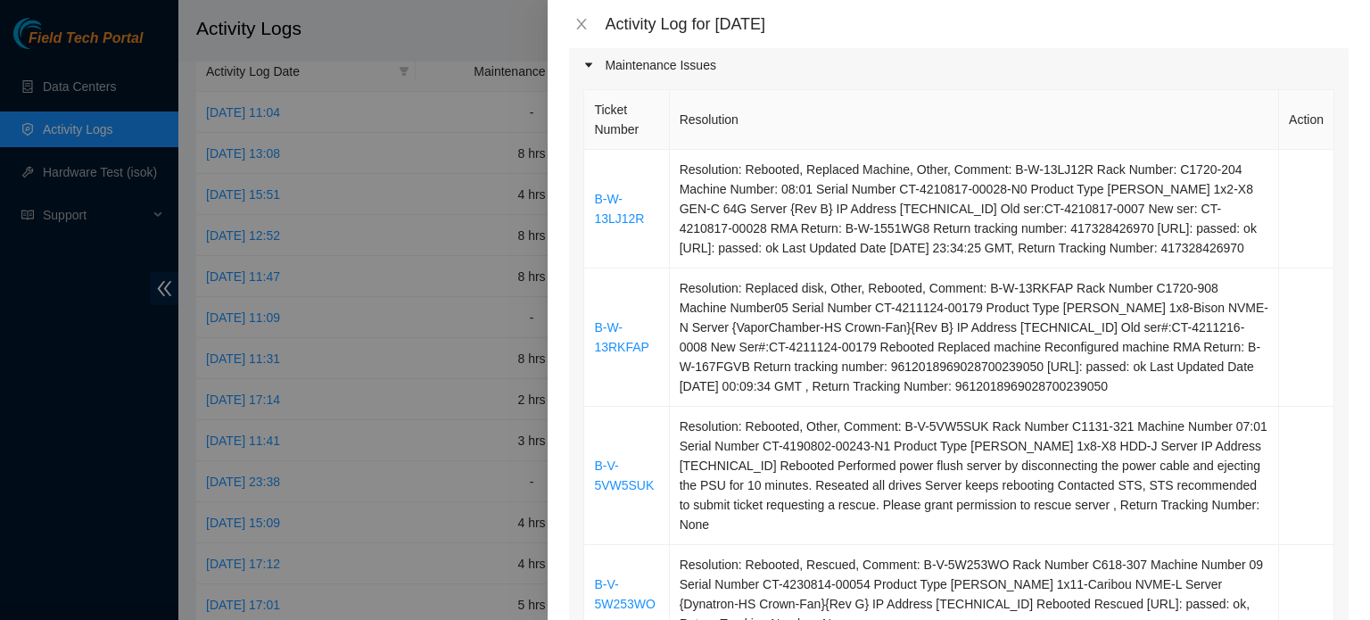
scroll to position [314, 0]
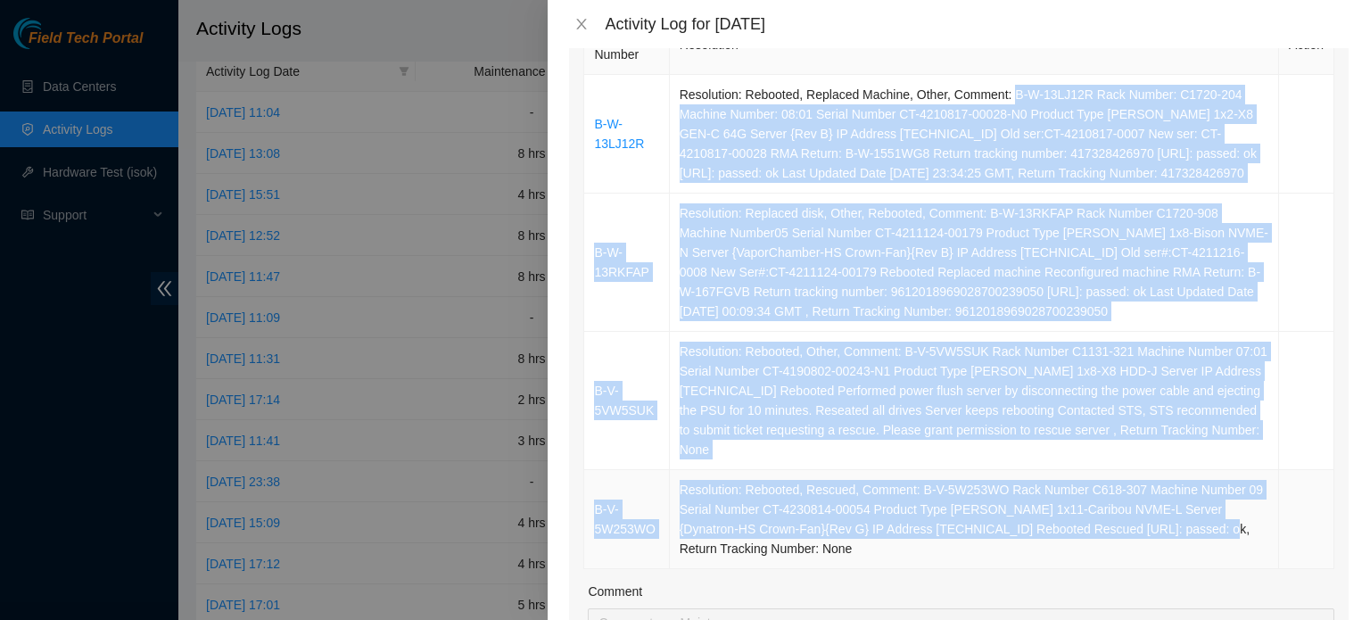
drag, startPoint x: 1005, startPoint y: 92, endPoint x: 1169, endPoint y: 536, distance: 473.4
click at [1169, 536] on tbody "B-W-13LJ12R Resolution: Rebooted, Replaced Machine, Other, Comment: B-W-13LJ12R…" at bounding box center [959, 322] width 750 height 494
copy tbody "B-W-13LJ12R Rack Number: C1720-204 Machine Number: 08:01 Serial Number CT-42108…"
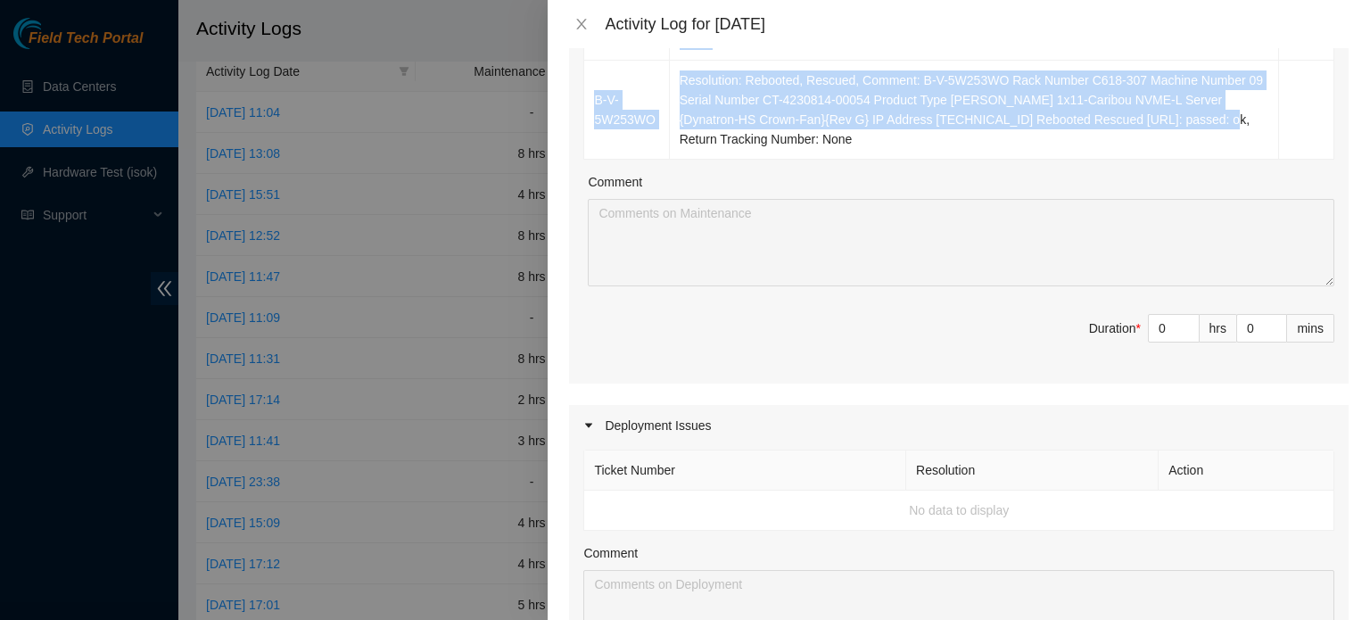
scroll to position [733, 0]
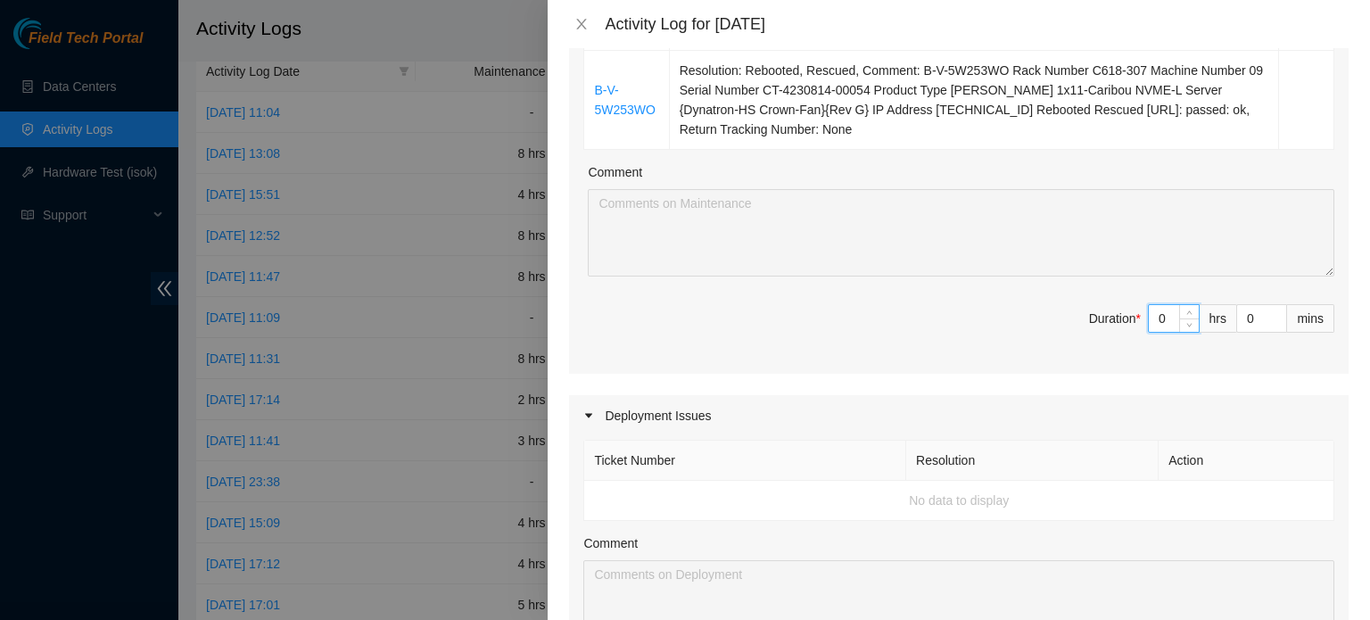
click at [1148, 317] on input "0" at bounding box center [1173, 318] width 50 height 27
type input "8"
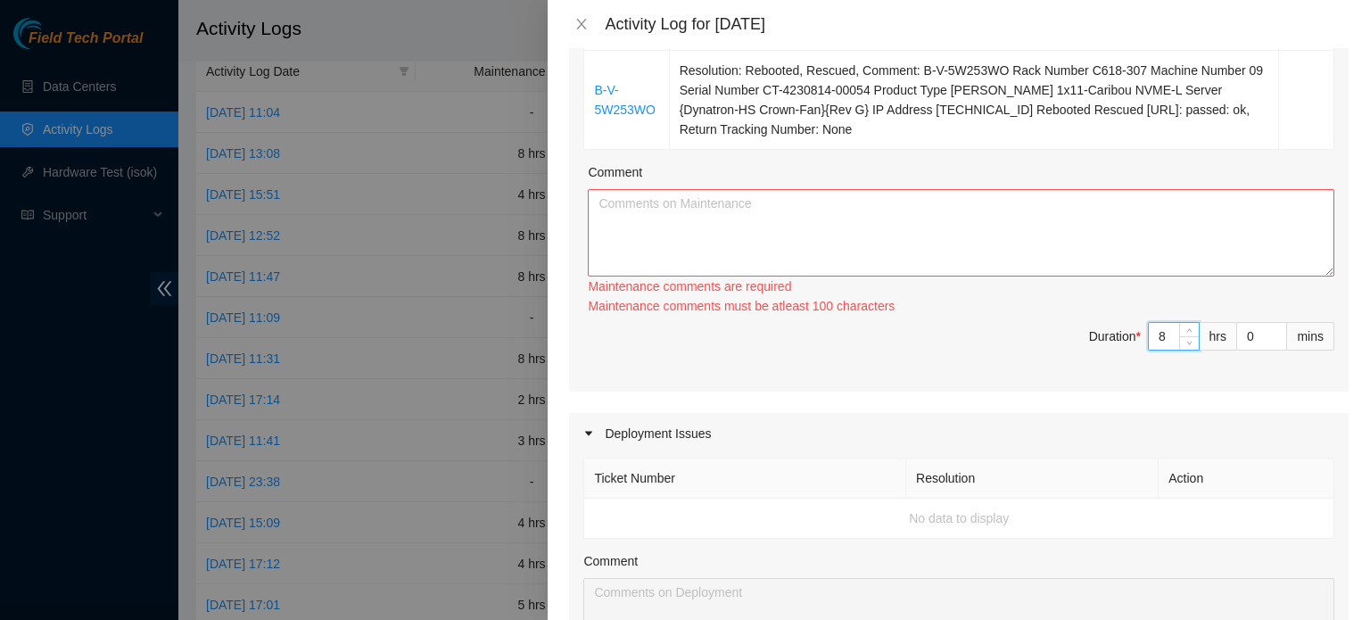
type input "8"
click at [1057, 214] on textarea "Comment" at bounding box center [961, 232] width 746 height 87
paste textarea "B-W-13LJ12R Rack Number: C1720-204 Machine Number: 08:01 Serial Number CT-42108…"
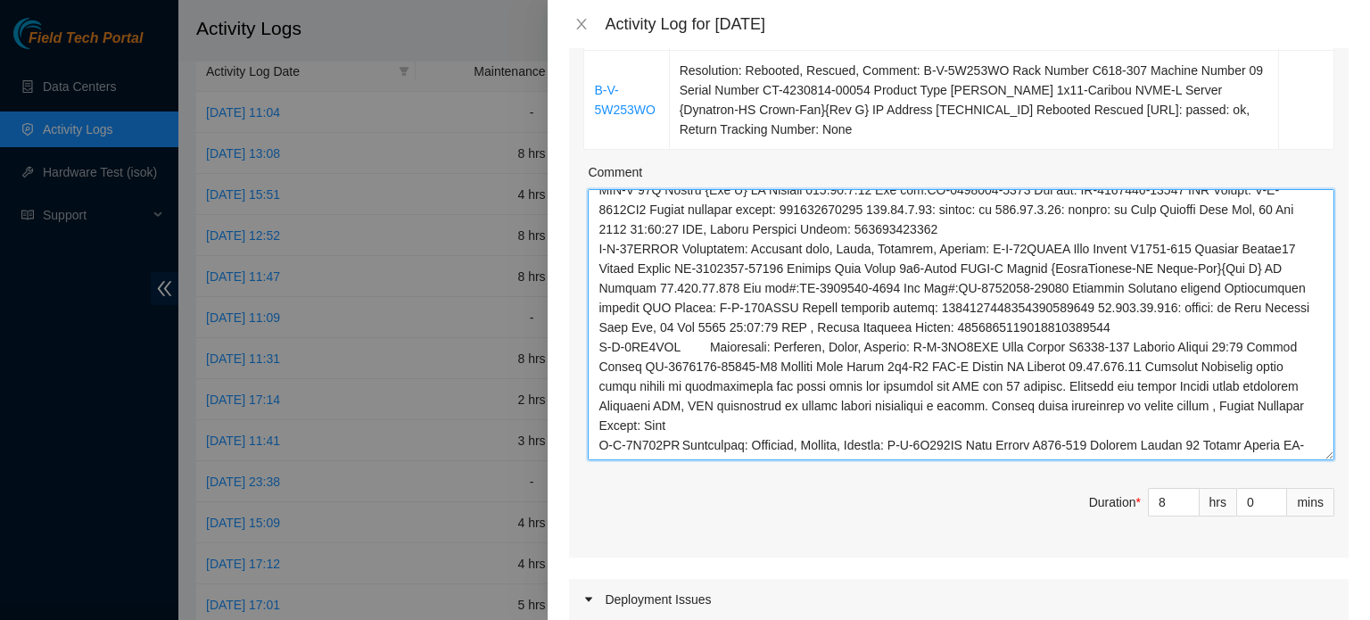
scroll to position [0, 0]
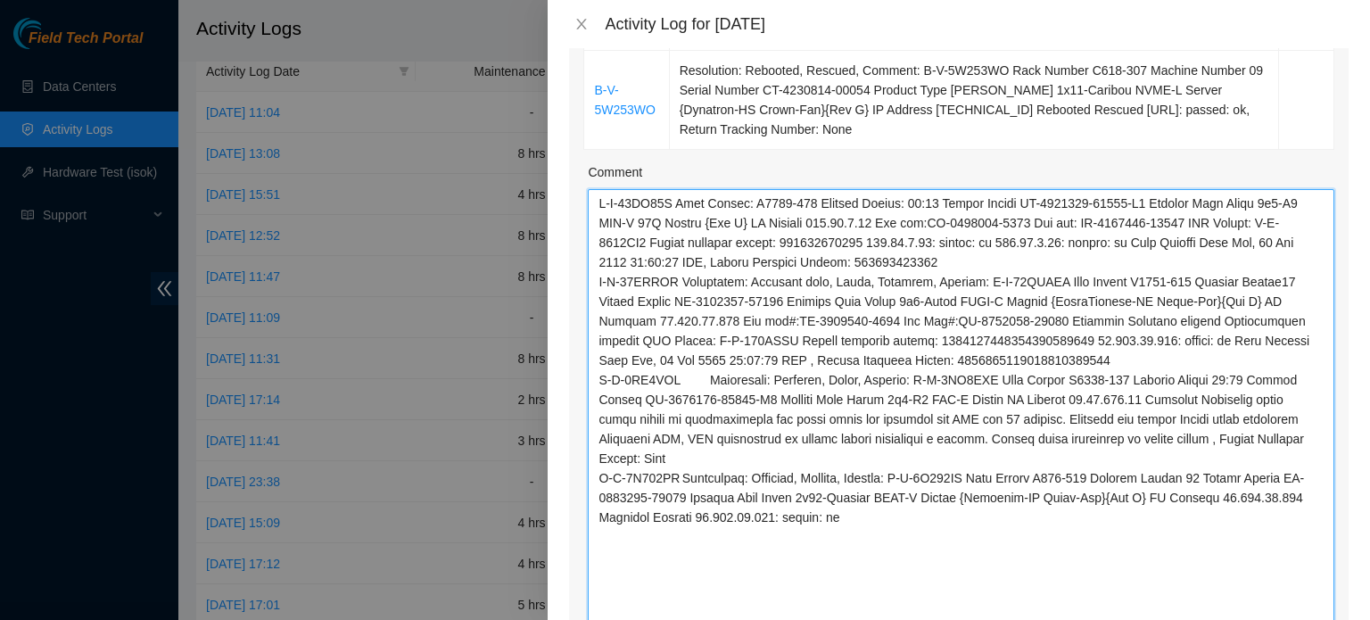
drag, startPoint x: 1313, startPoint y: 270, endPoint x: 1332, endPoint y: 623, distance: 353.6
click at [1332, 545] on html "Field Tech Portal Data Centers Activity Logs Hardware Test (isok) Support Activ…" at bounding box center [685, 235] width 1370 height 620
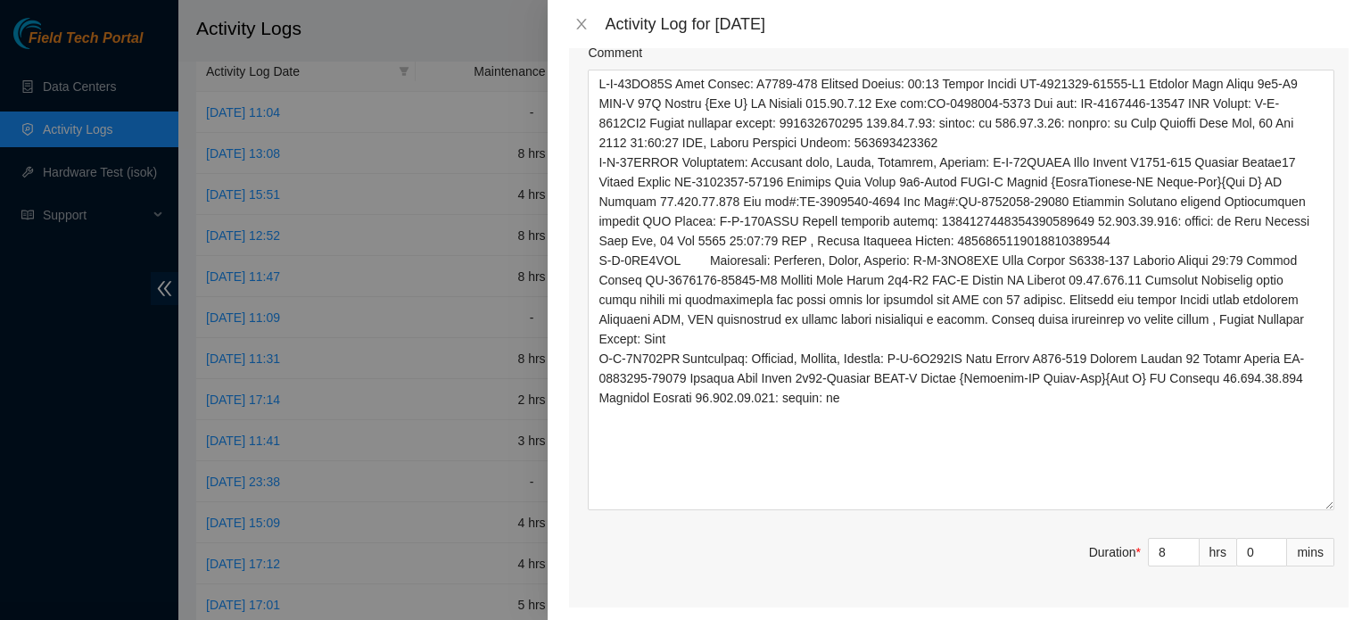
scroll to position [859, 0]
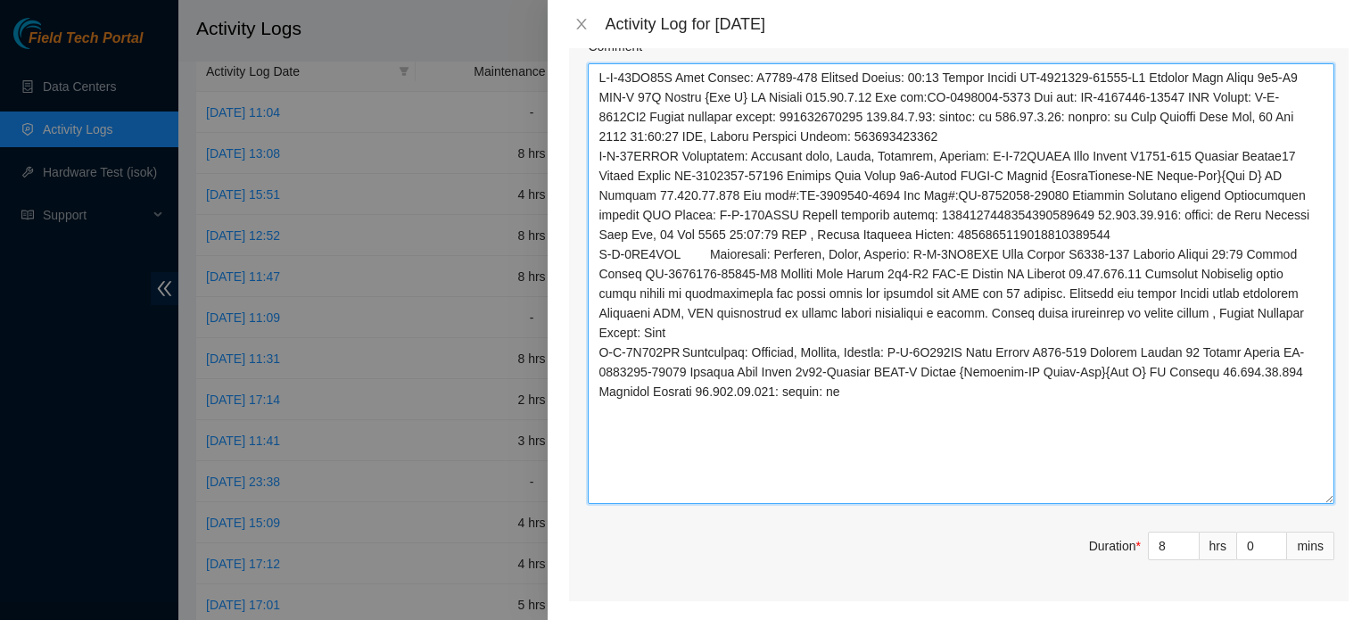
click at [675, 77] on textarea "Comment" at bounding box center [961, 283] width 746 height 440
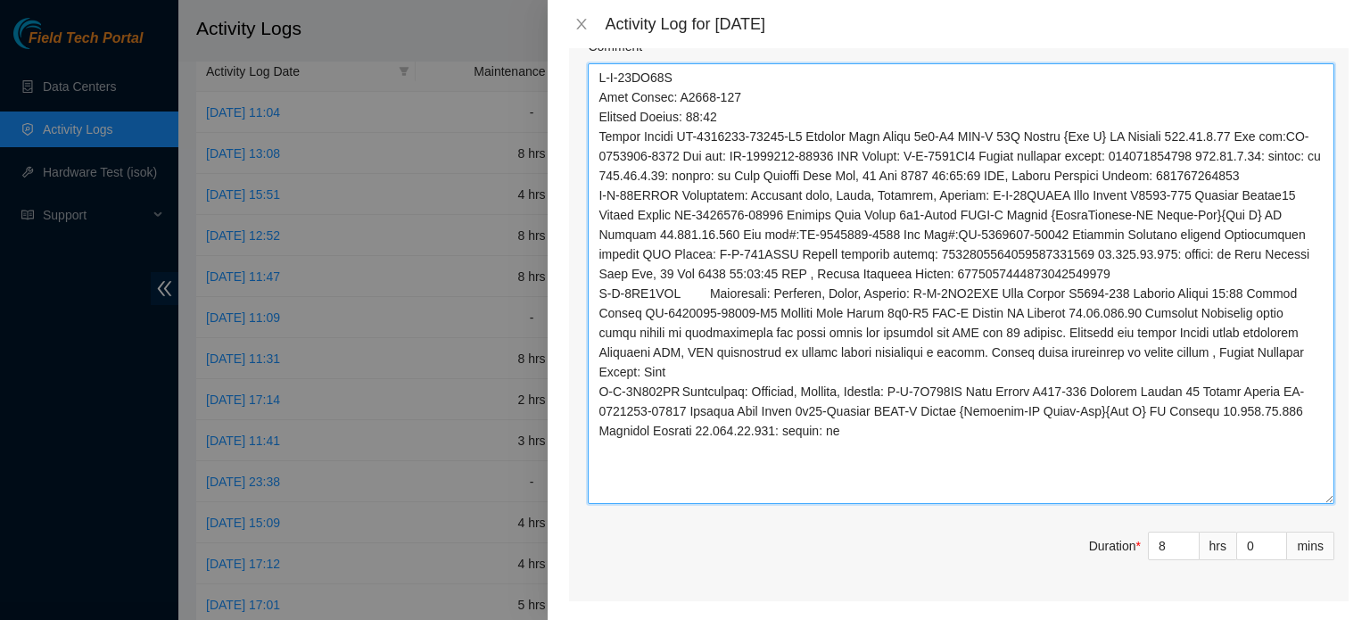
click at [1102, 135] on textarea "Comment" at bounding box center [961, 283] width 746 height 440
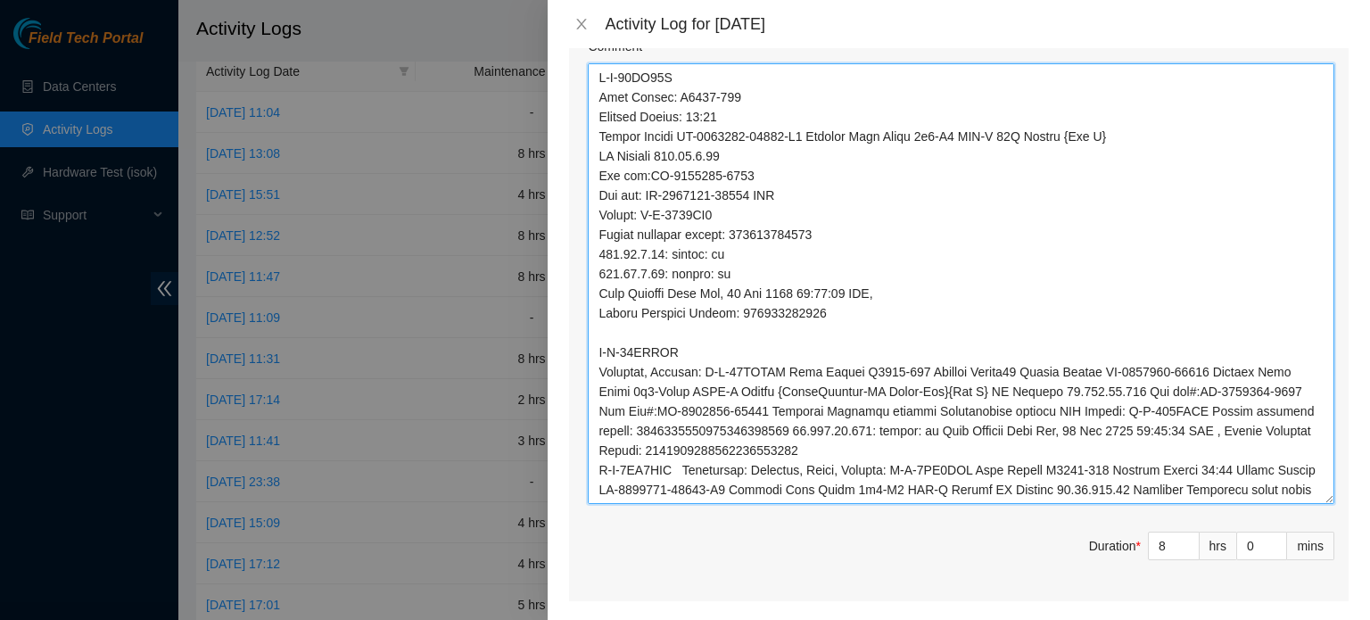
drag, startPoint x: 719, startPoint y: 372, endPoint x: 587, endPoint y: 350, distance: 133.8
click at [587, 350] on div "Ticket Number Resolution Action B-W-13LJ12R Resolution: Rebooted, Replaced Mach…" at bounding box center [958, 33] width 779 height 1135
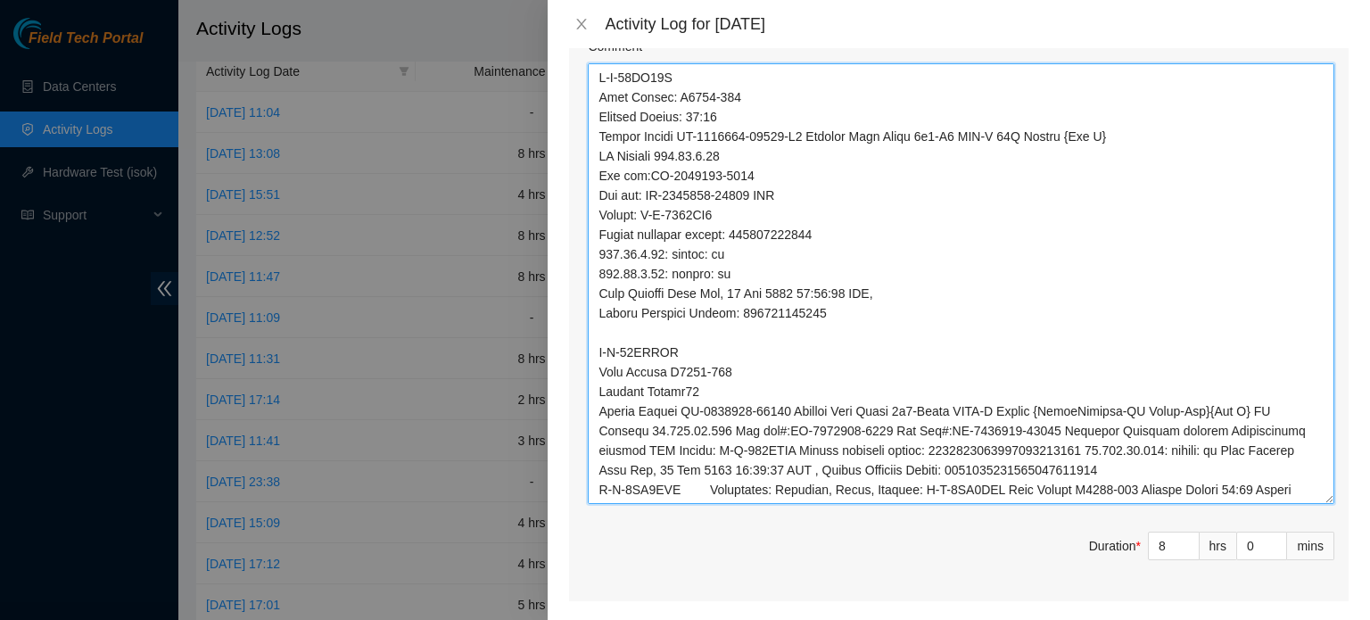
click at [1256, 409] on textarea "Comment" at bounding box center [961, 283] width 746 height 440
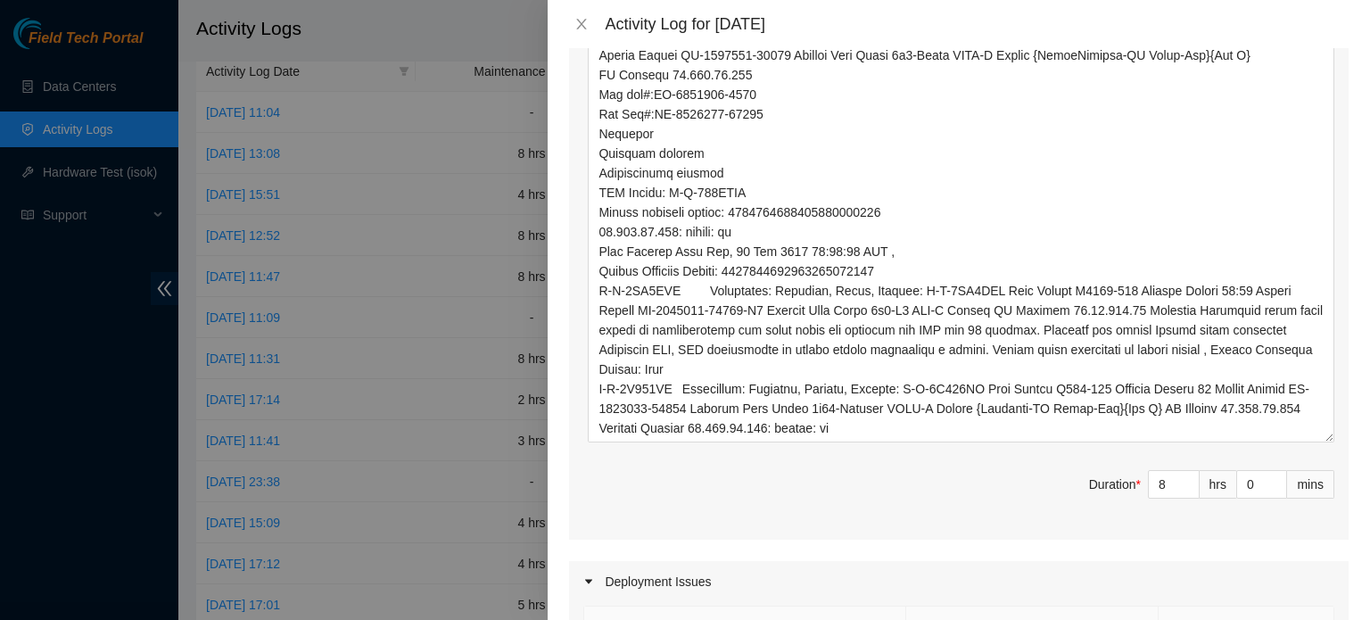
scroll to position [0, 0]
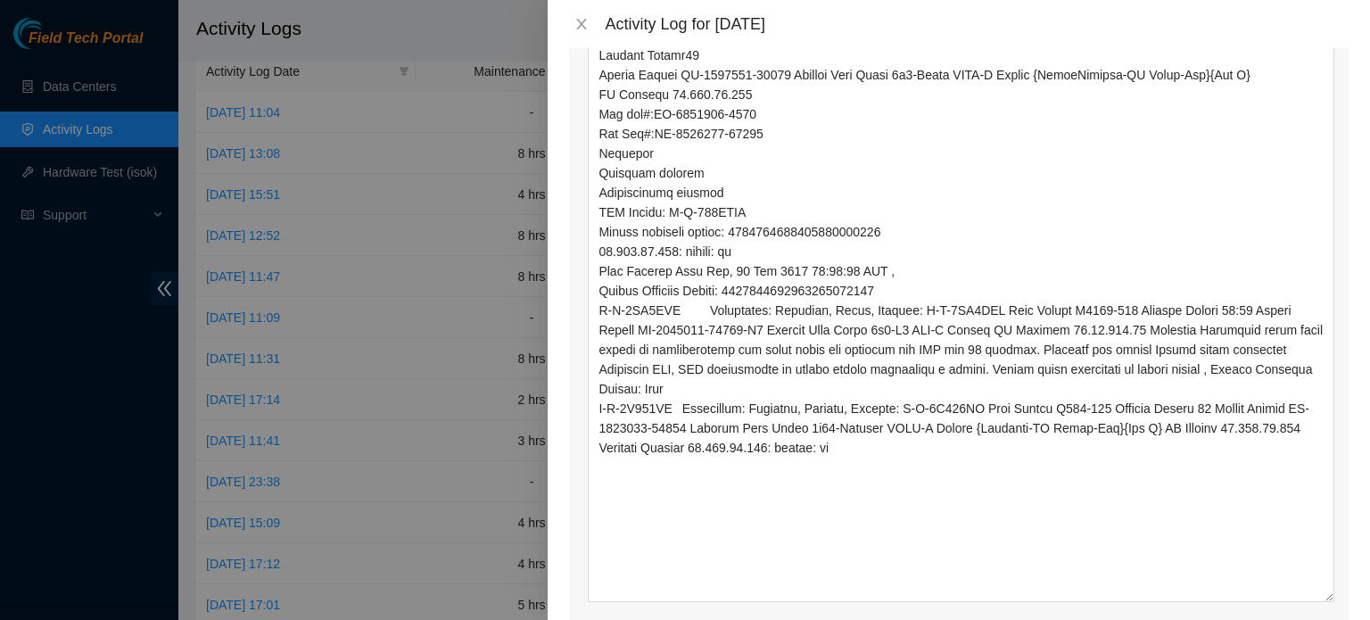
drag, startPoint x: 1314, startPoint y: 160, endPoint x: 1328, endPoint y: 594, distance: 434.4
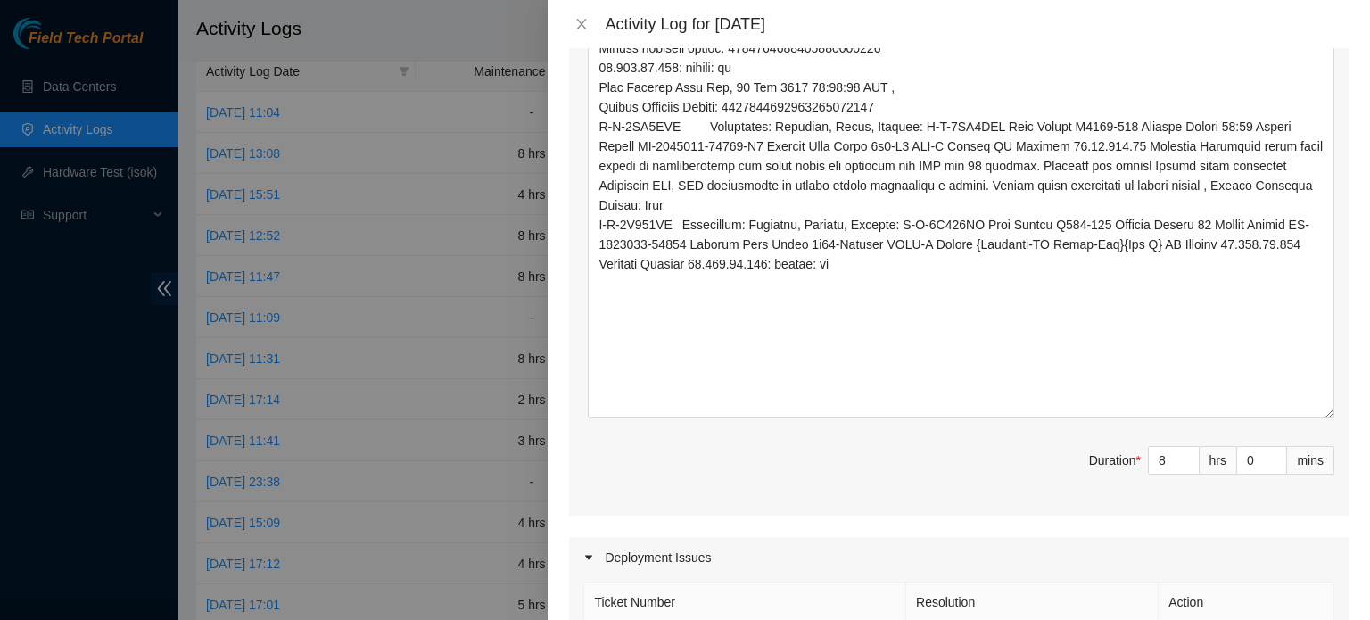
scroll to position [1414, 0]
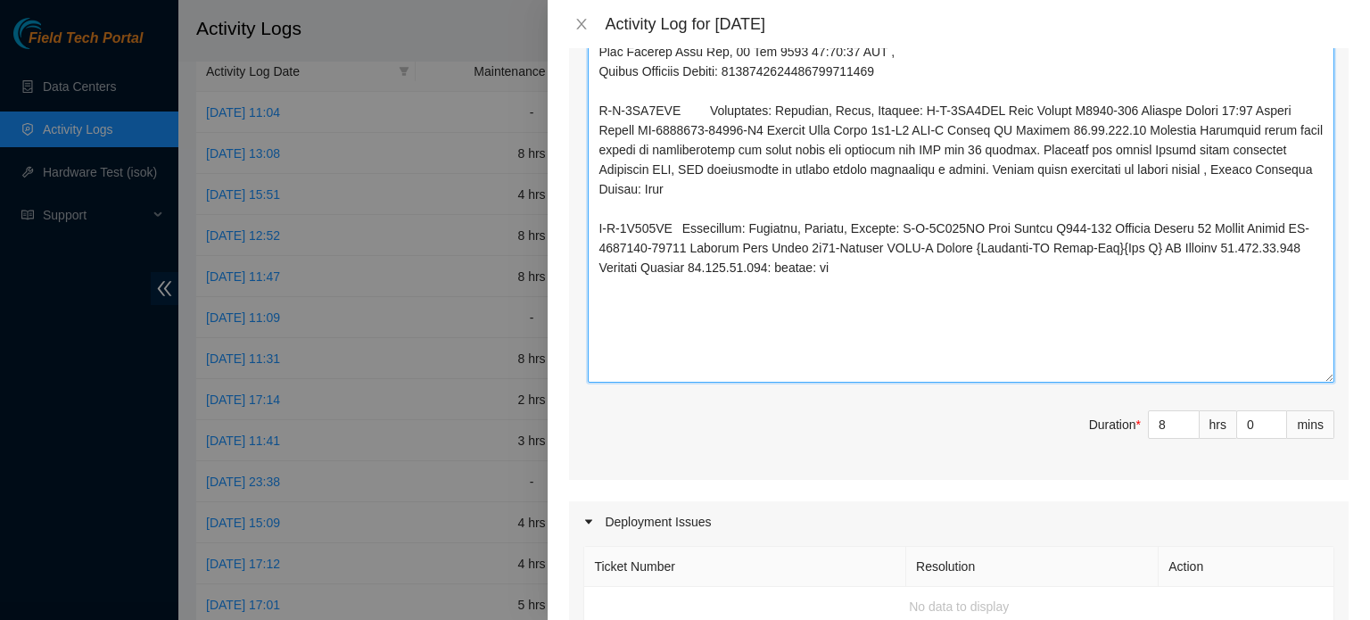
drag, startPoint x: 679, startPoint y: 109, endPoint x: 982, endPoint y: 109, distance: 302.3
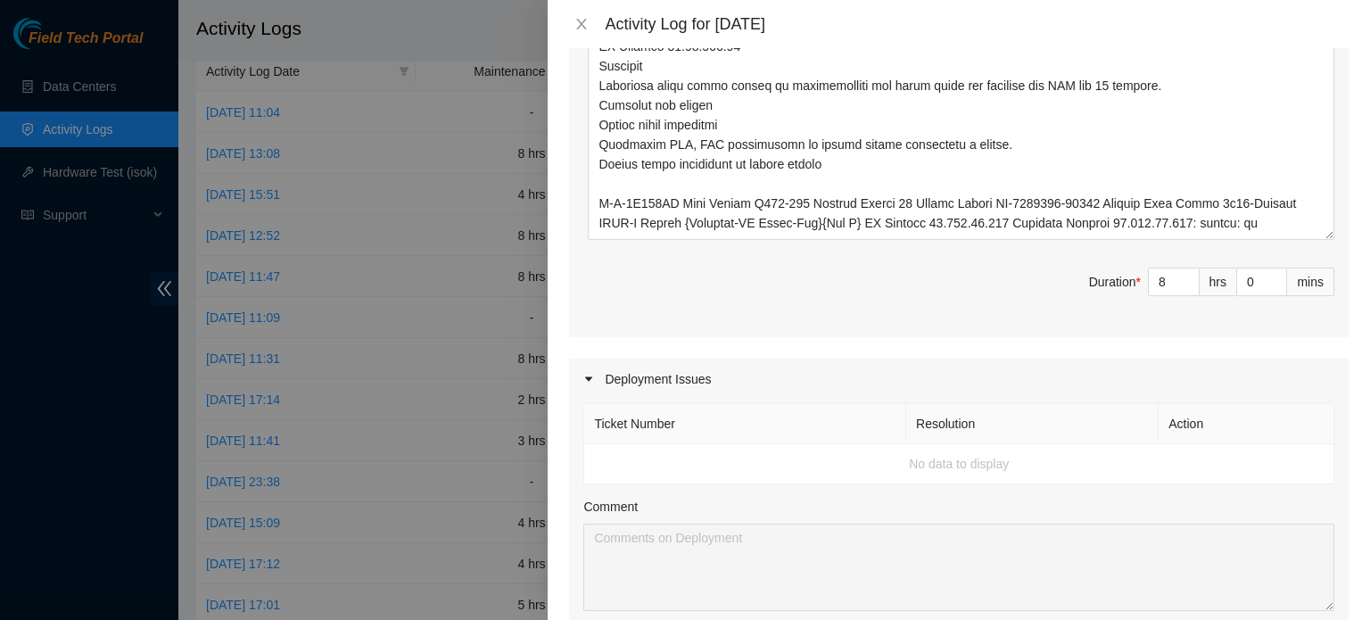
scroll to position [1603, 0]
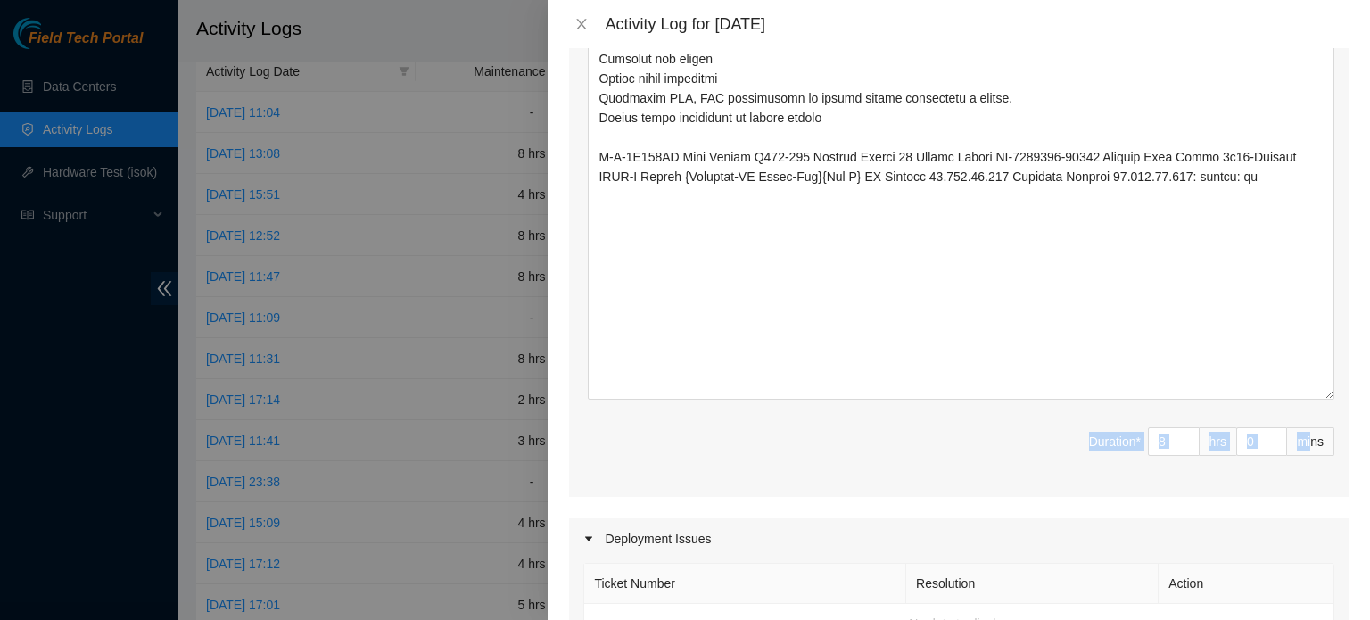
drag, startPoint x: 1316, startPoint y: 186, endPoint x: 1316, endPoint y: 398, distance: 211.3
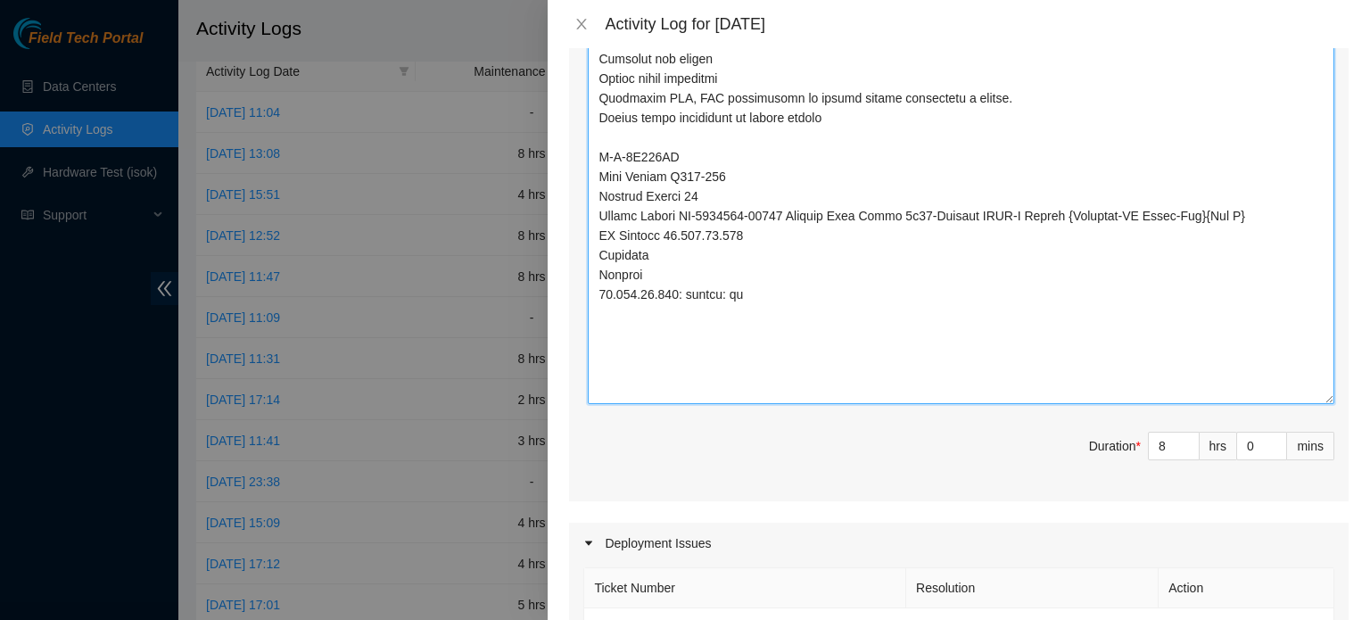
type textarea "B-W-13LJ12R Rack Number: C1720-204 Machine Number: 08:01 Serial Number CT-42108…"
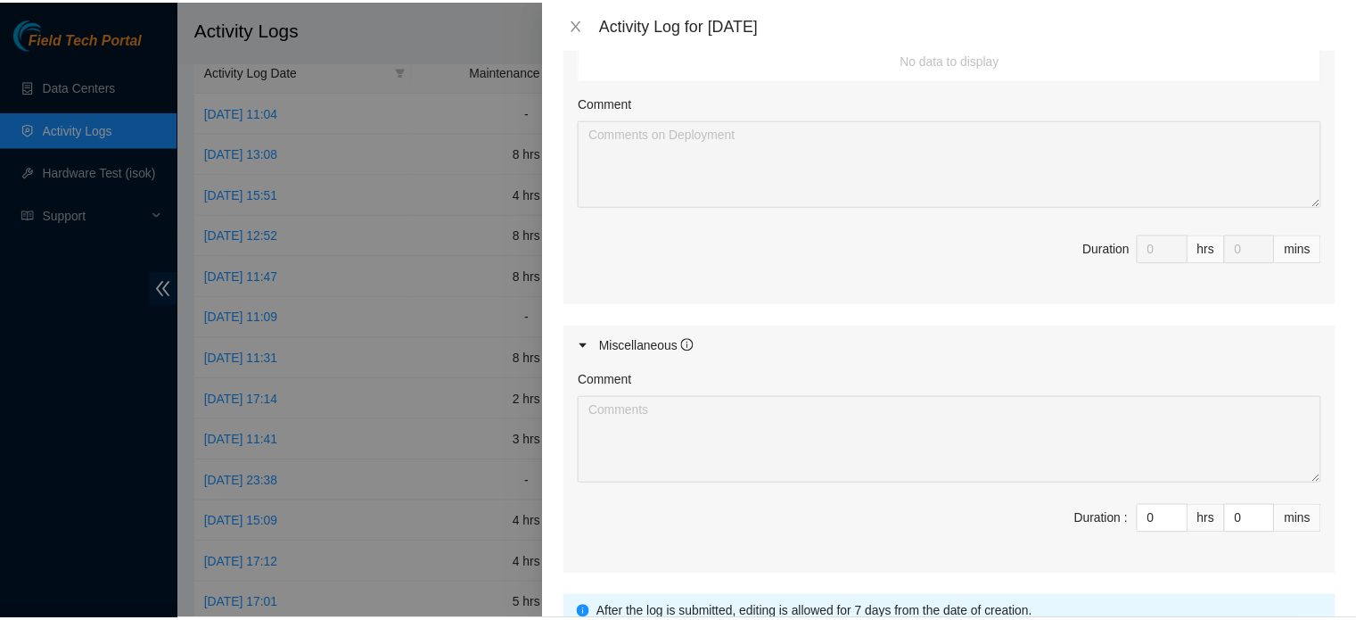
scroll to position [2316, 0]
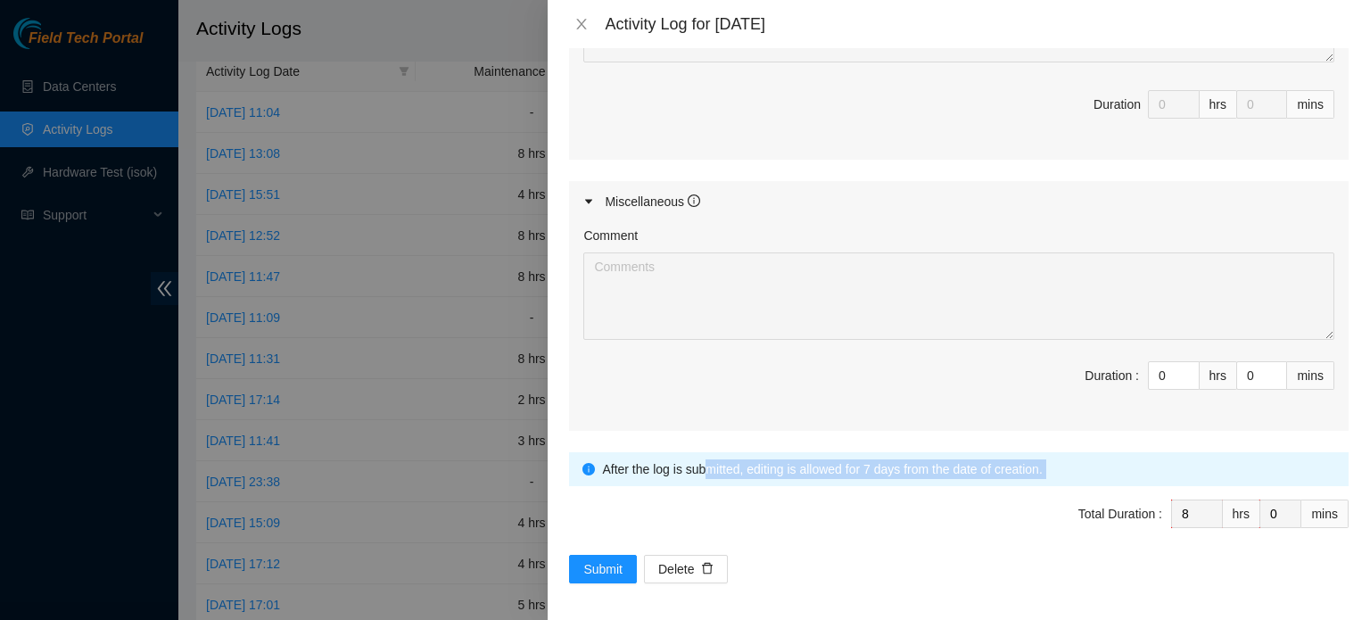
drag, startPoint x: 647, startPoint y: 520, endPoint x: 636, endPoint y: 527, distance: 13.6
click at [608, 559] on span "Submit" at bounding box center [602, 569] width 39 height 20
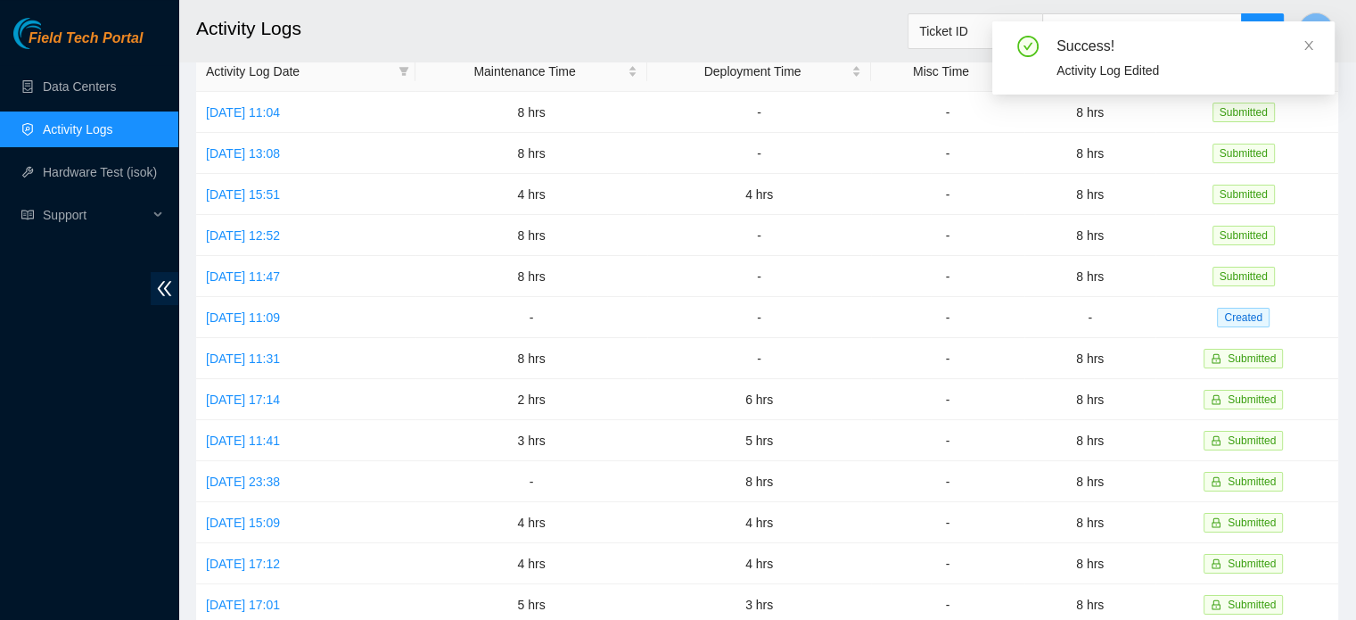
click at [1307, 41] on icon "close" at bounding box center [1309, 45] width 12 height 12
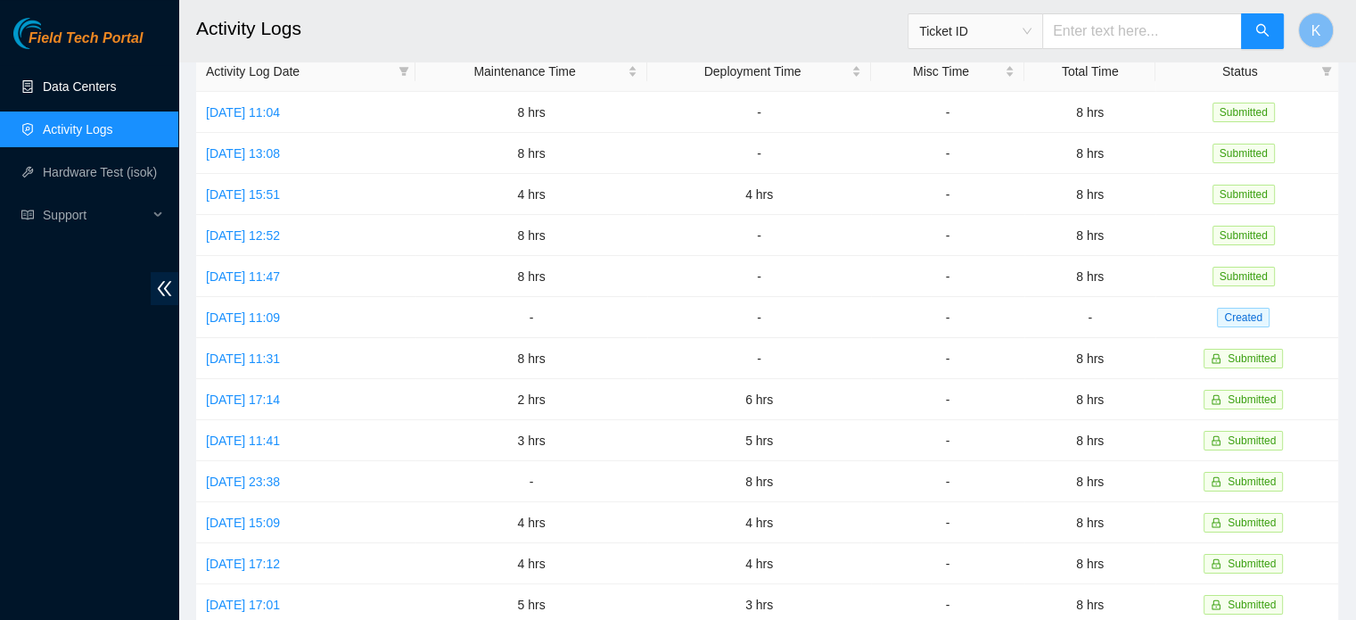
click at [93, 79] on link "Data Centers" at bounding box center [79, 86] width 73 height 14
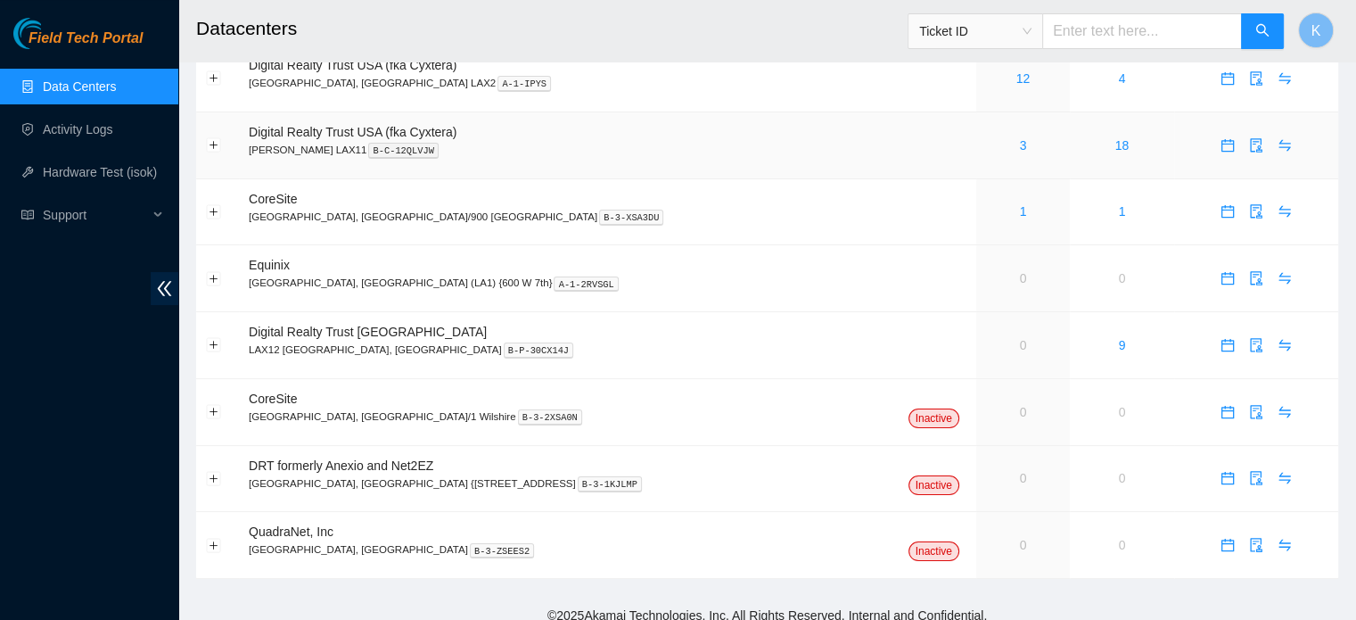
click at [1019, 143] on link "3" at bounding box center [1022, 145] width 7 height 14
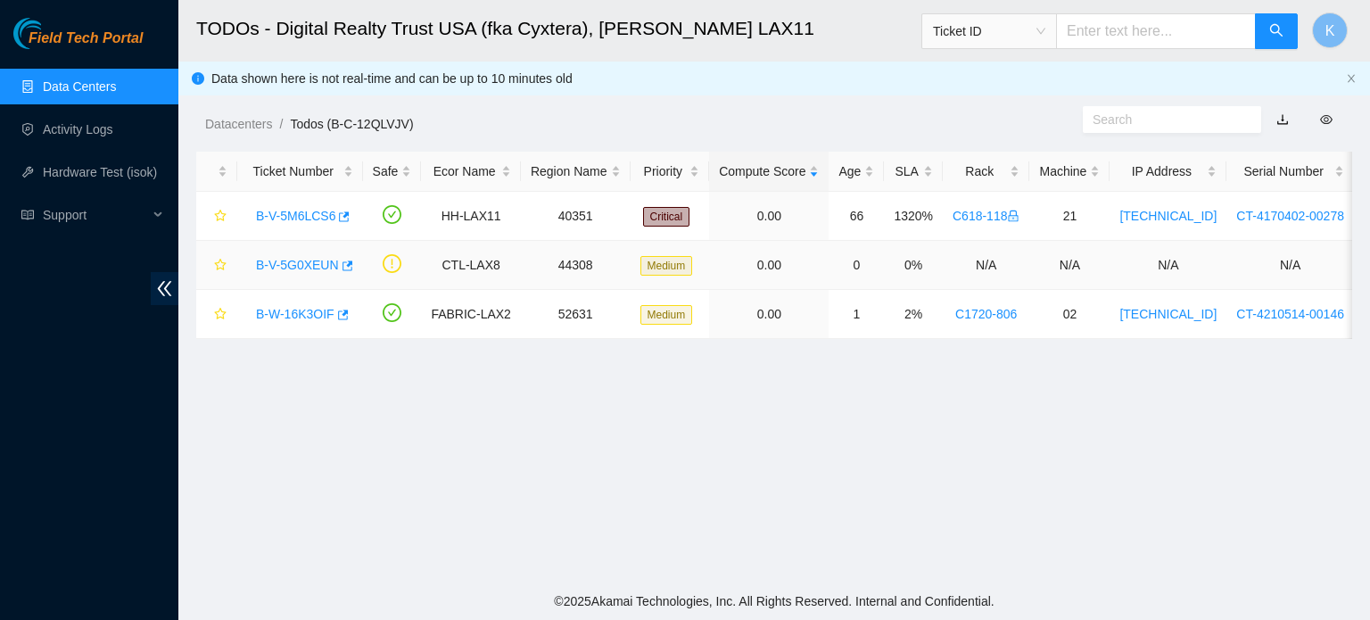
click at [307, 267] on link "B-V-5G0XEUN" at bounding box center [297, 265] width 83 height 14
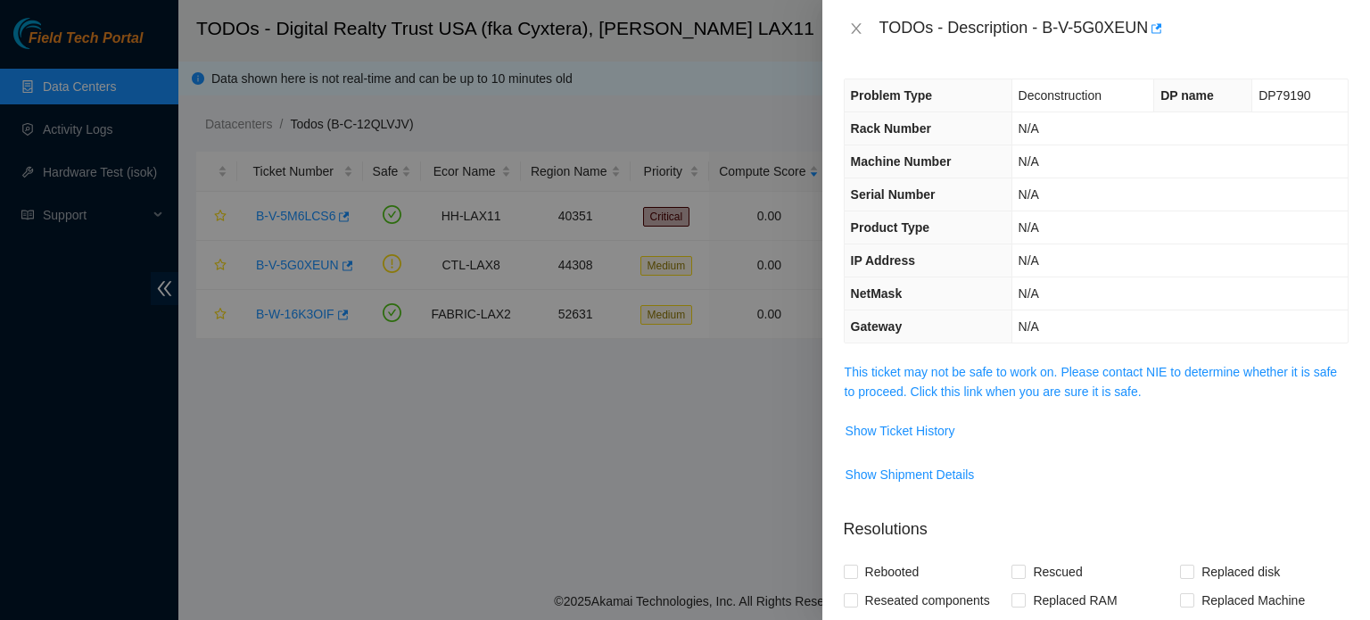
click at [904, 372] on link "This ticket may not be safe to work on. Please contact NIE to determine whether…" at bounding box center [1090, 382] width 492 height 34
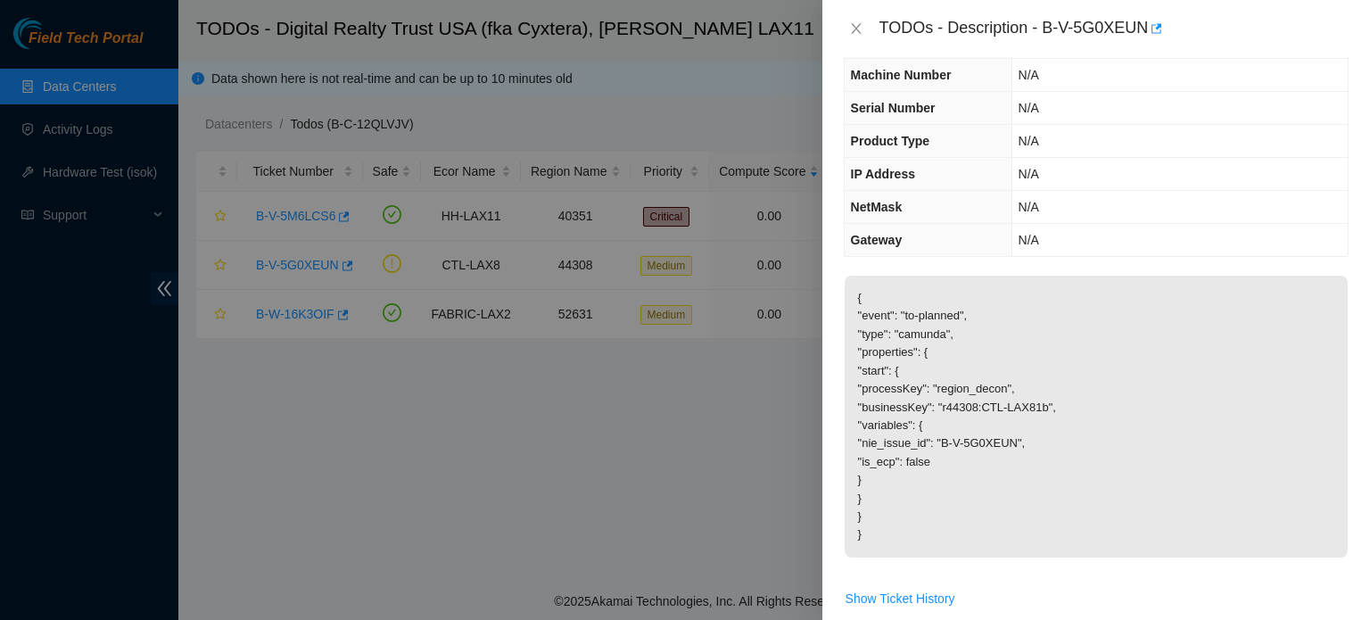
scroll to position [177, 0]
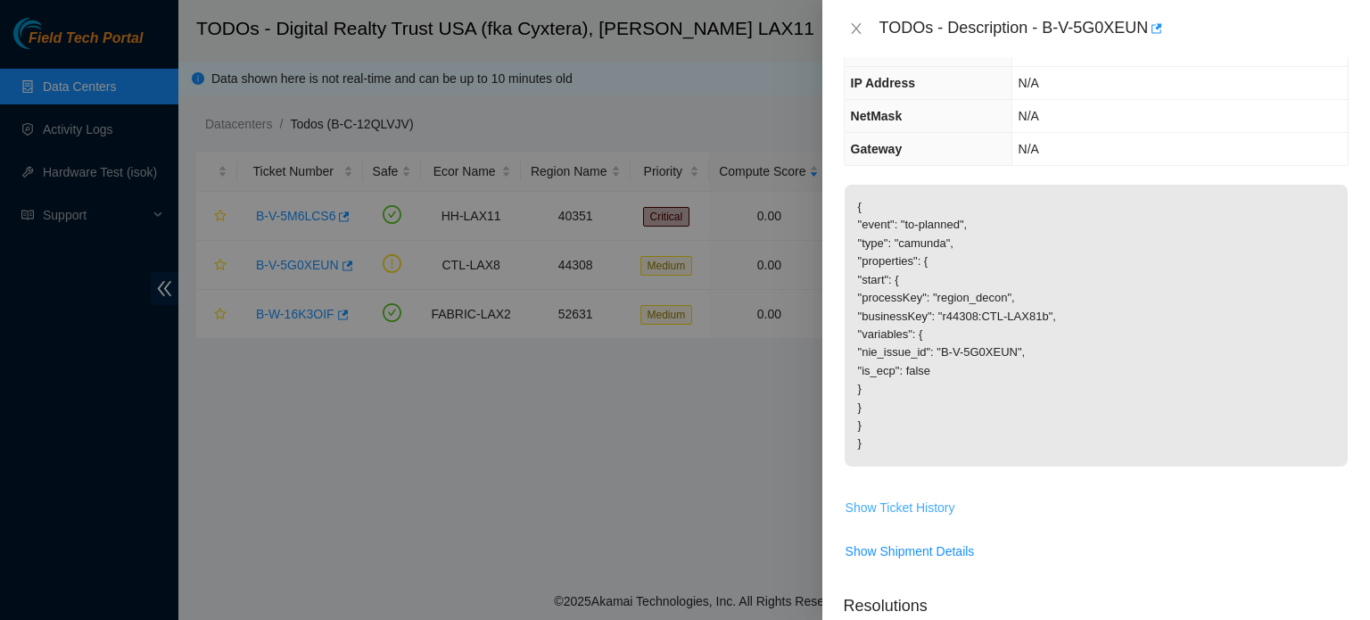
click at [901, 498] on span "Show Ticket History" at bounding box center [900, 508] width 110 height 20
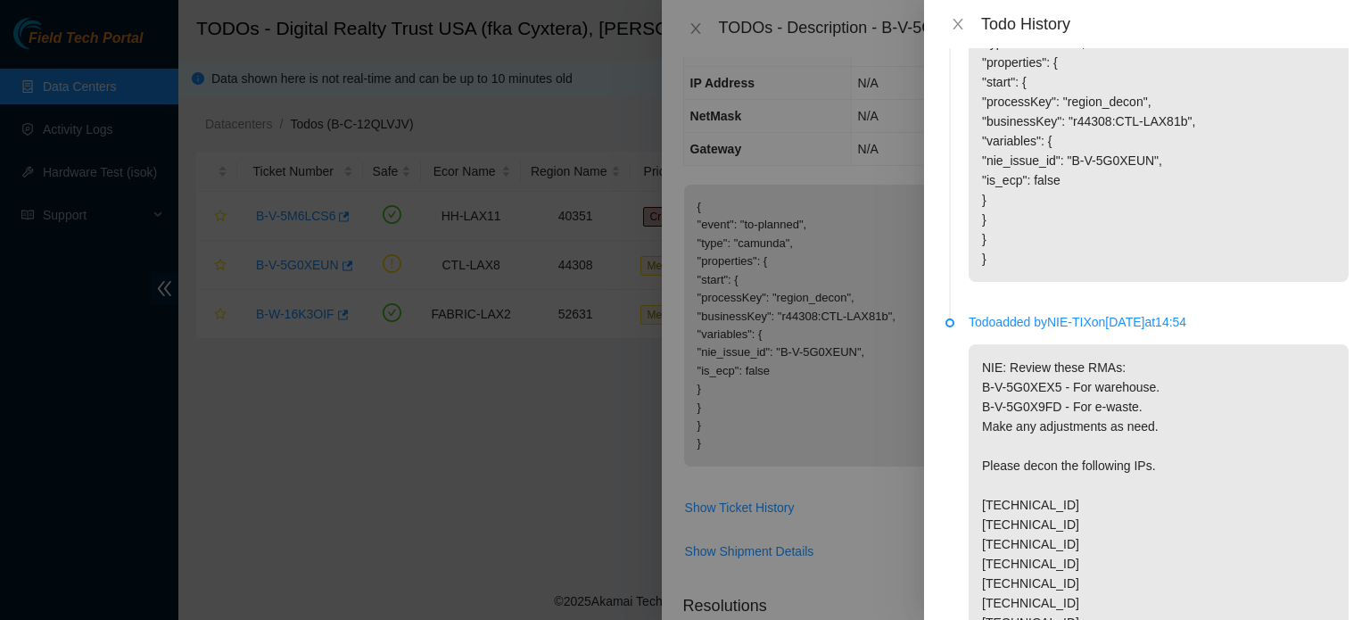
scroll to position [114, 0]
drag, startPoint x: 1065, startPoint y: 525, endPoint x: 975, endPoint y: 528, distance: 90.1
copy p "[TECHNICAL_ID]"
click at [956, 17] on icon "close" at bounding box center [957, 24] width 14 height 14
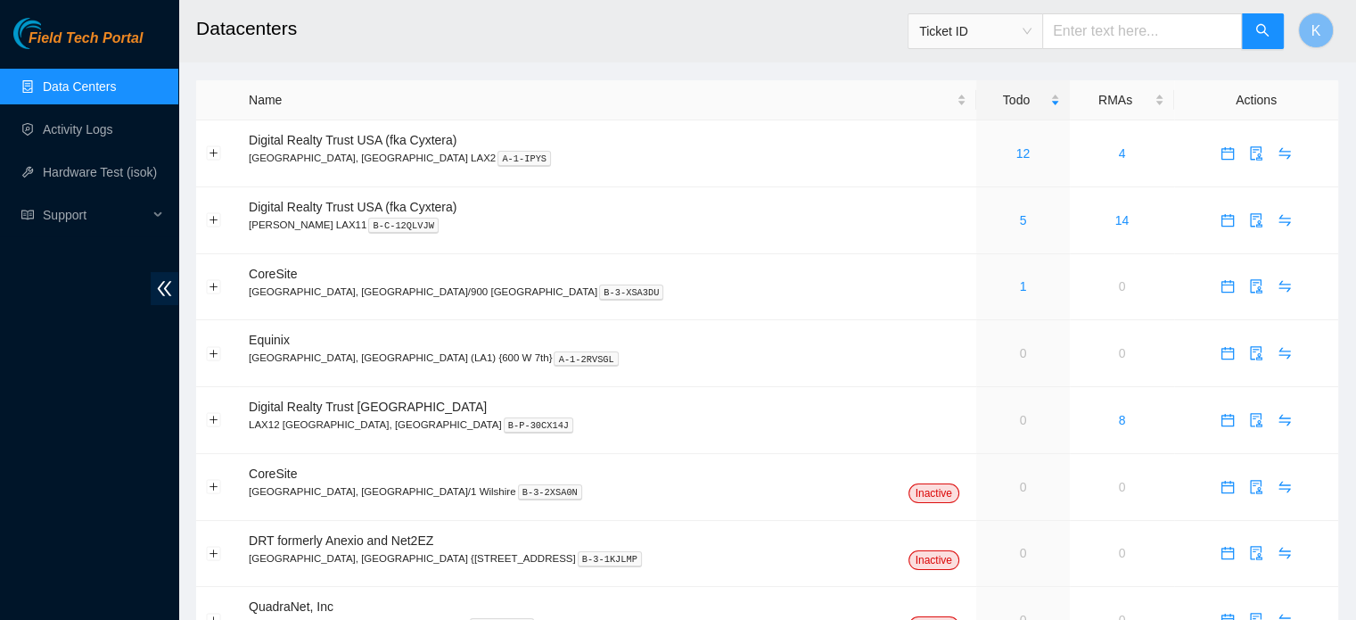
click at [1107, 31] on input "text" at bounding box center [1142, 31] width 200 height 36
paste input "[TECHNICAL_ID]"
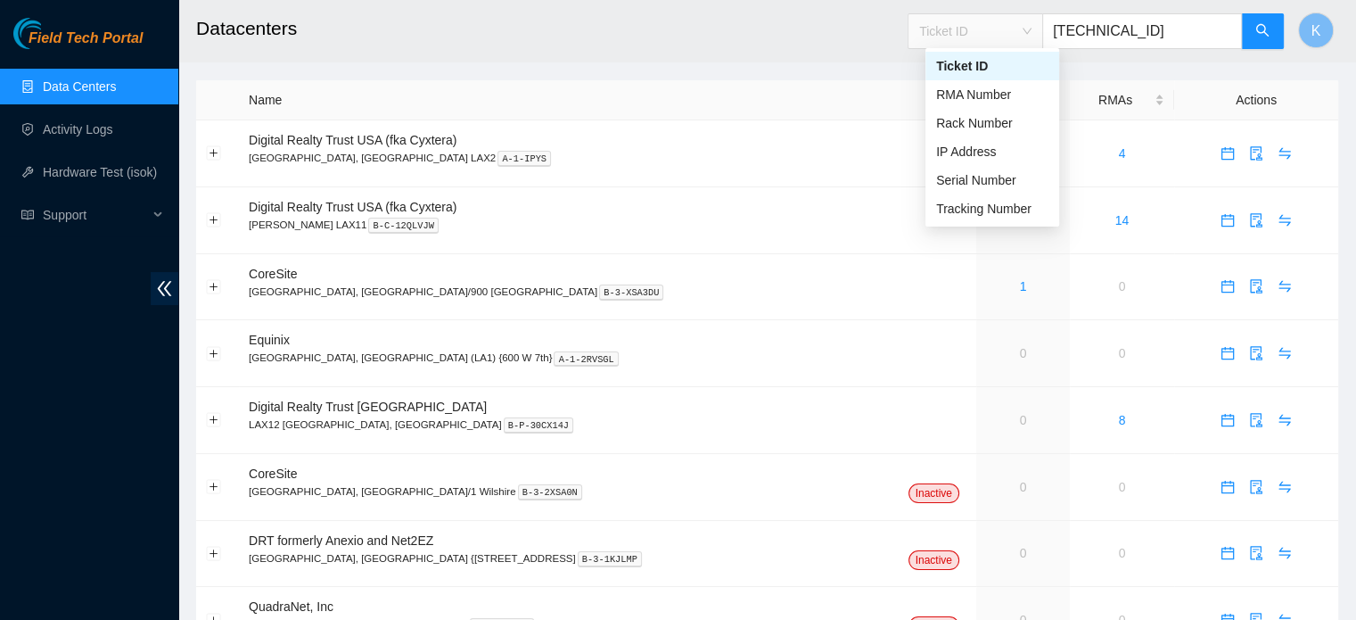
click at [1032, 32] on span "Ticket ID" at bounding box center [975, 31] width 112 height 27
type input "[TECHNICAL_ID]"
click at [991, 147] on div "IP Address" at bounding box center [992, 152] width 112 height 20
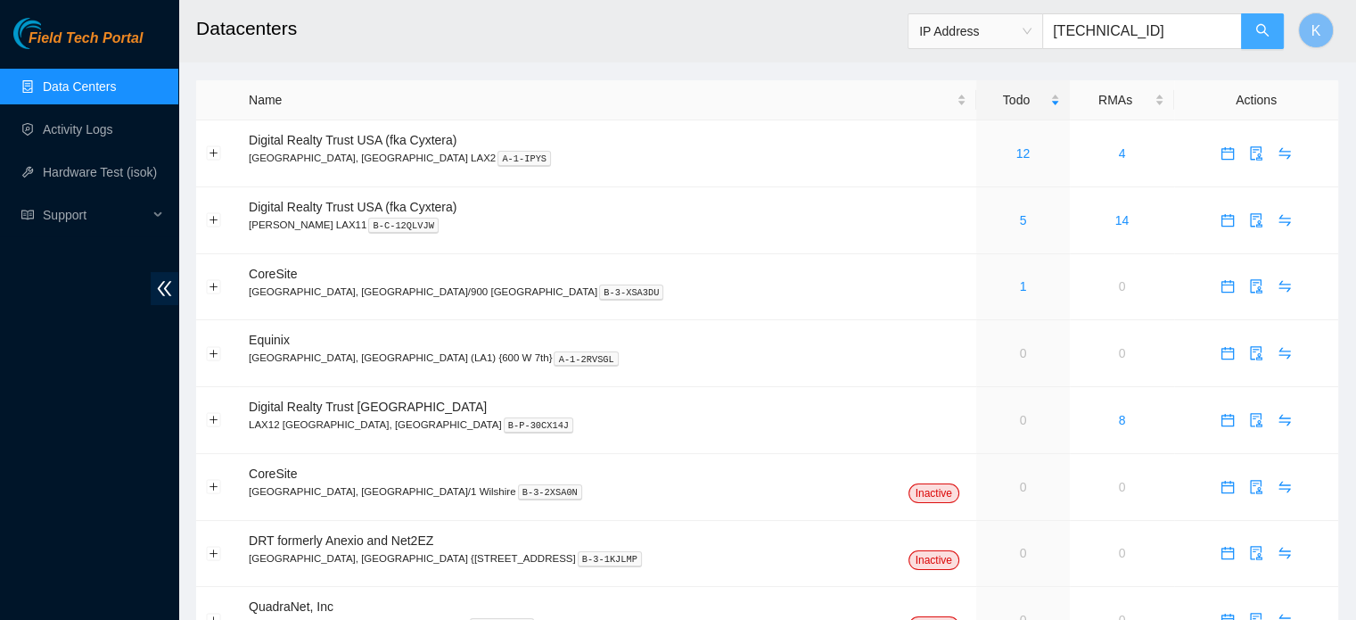
click at [1255, 41] on button "button" at bounding box center [1262, 31] width 43 height 36
